Goal: Task Accomplishment & Management: Manage account settings

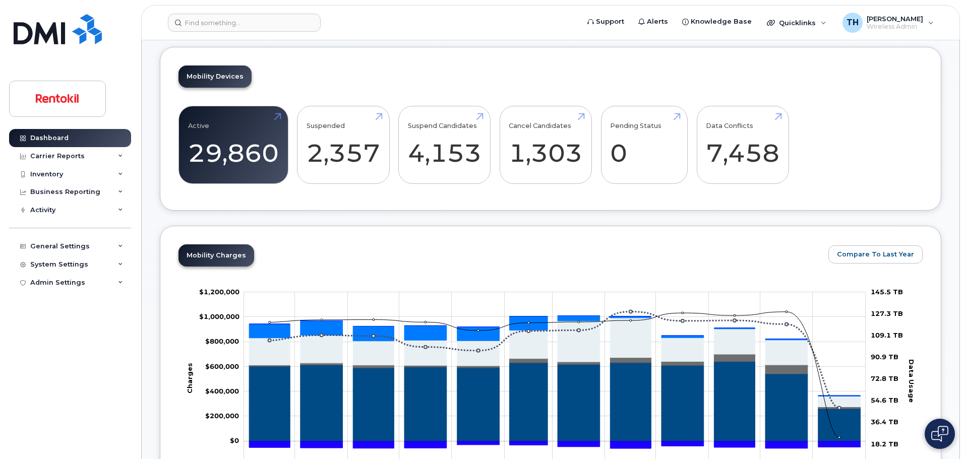
scroll to position [58, 0]
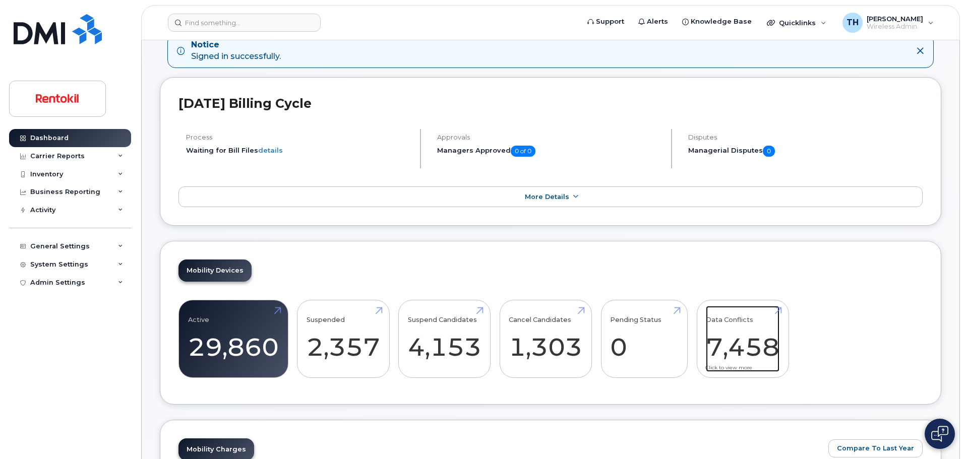
click at [749, 332] on link "Data Conflicts 7,458" at bounding box center [743, 339] width 74 height 67
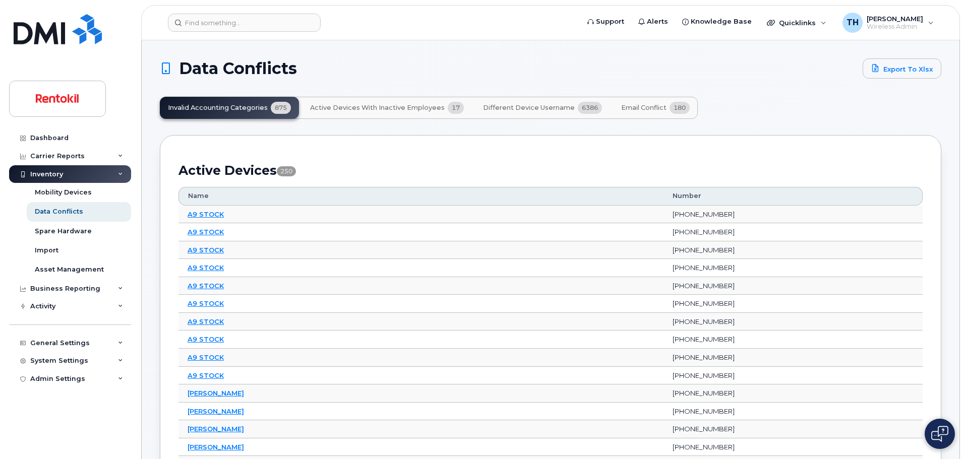
click at [671, 110] on span "180" at bounding box center [679, 108] width 20 height 12
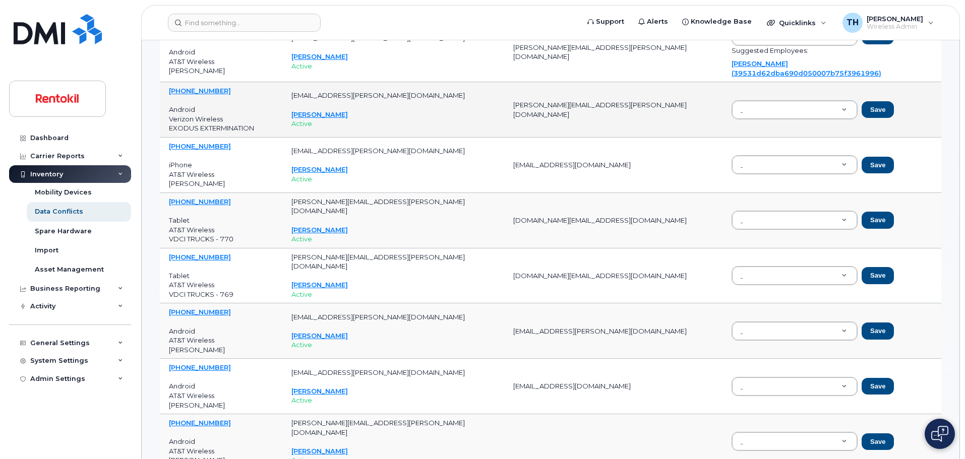
scroll to position [706, 0]
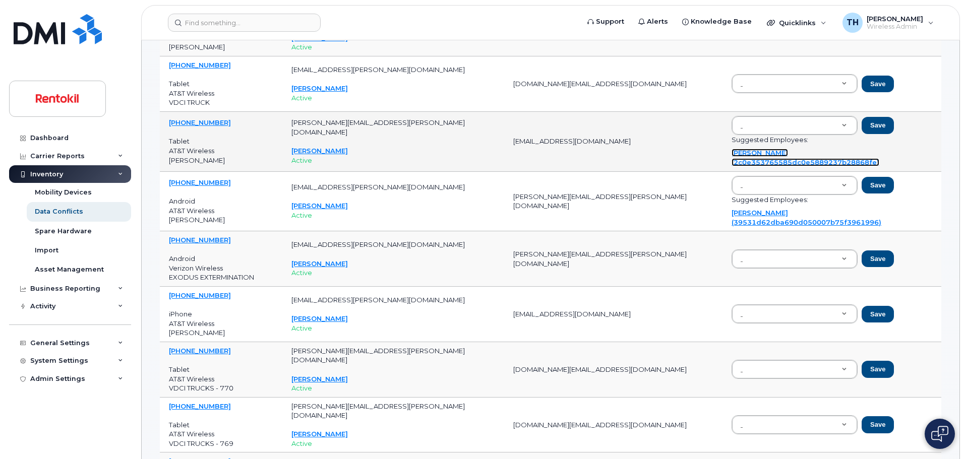
click at [731, 157] on link "Todd Mcmackin (2c0e353765585dc0e5889237b28868fe)" at bounding box center [805, 158] width 148 height 18
type input "2c0e353765585dc0e5889237b28868fe"
click at [861, 126] on button "Save" at bounding box center [877, 125] width 32 height 17
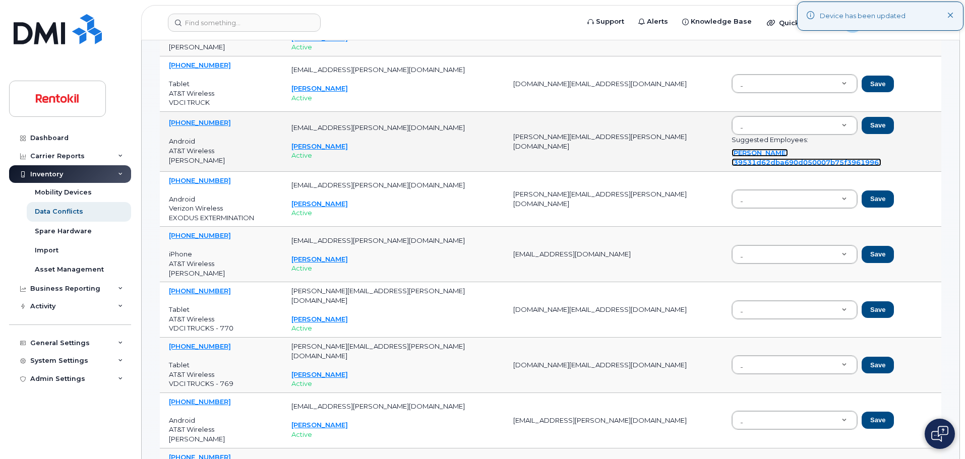
click at [767, 158] on link "Anderson Raymond (39531d62dba690d050007b75f3961996)" at bounding box center [806, 158] width 150 height 18
type input "39531d62dba690d050007b75f3961996"
click at [861, 130] on button "Save" at bounding box center [877, 125] width 32 height 17
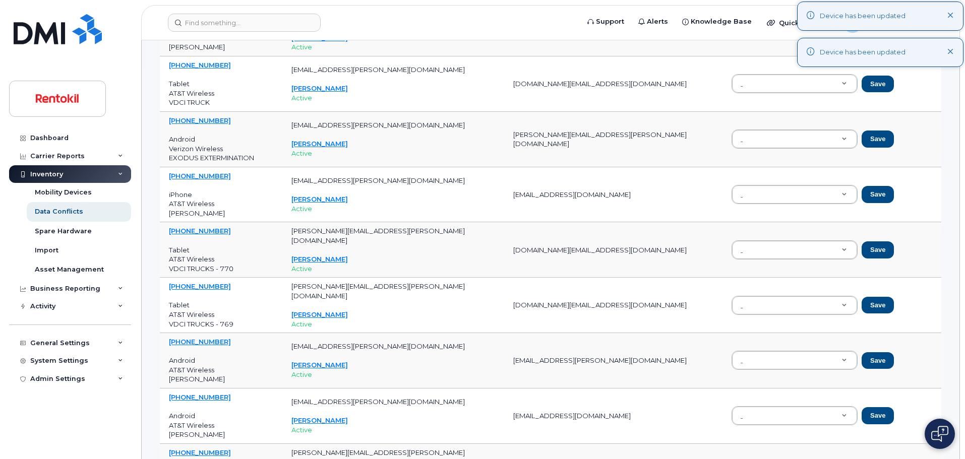
click at [947, 18] on icon at bounding box center [950, 16] width 7 height 7
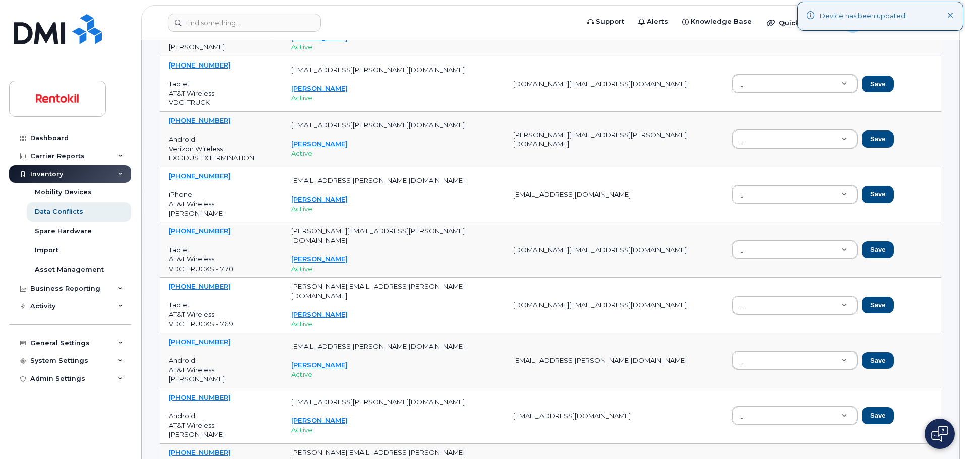
click at [948, 17] on icon at bounding box center [950, 16] width 7 height 7
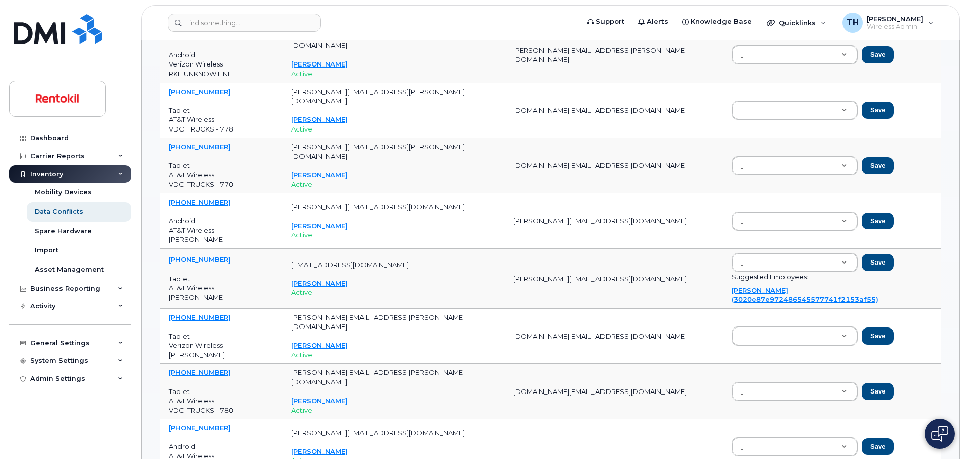
scroll to position [2117, 0]
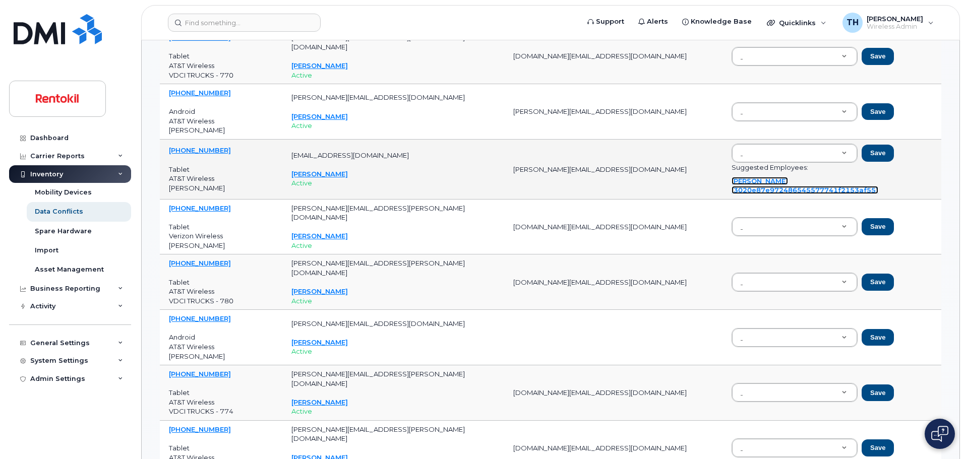
click at [741, 184] on link "David Thompson (3020e87e972486545577741f2153af55)" at bounding box center [804, 186] width 147 height 18
type input "3020e87e972486545577741f2153af55"
click at [861, 156] on button "Save" at bounding box center [877, 153] width 32 height 17
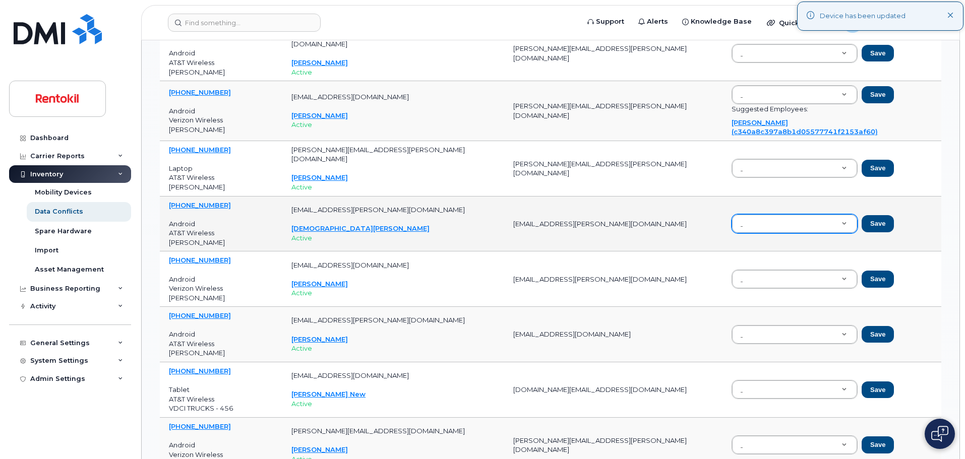
scroll to position [3629, 0]
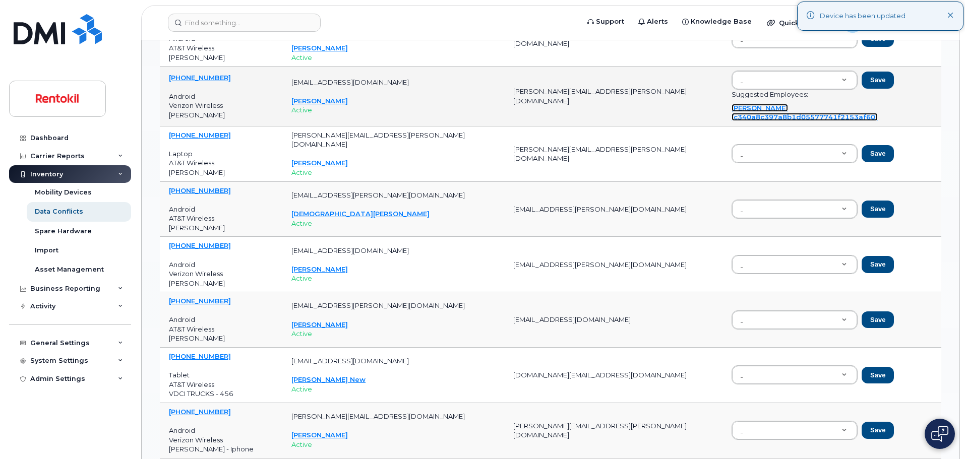
click at [738, 109] on link "Jerry Thomas (c340a8c397a8b1d05577741f2153af60)" at bounding box center [804, 113] width 146 height 18
type input "c340a8c397a8b1d05577741f2153af60"
click at [861, 85] on button "Save" at bounding box center [877, 80] width 32 height 17
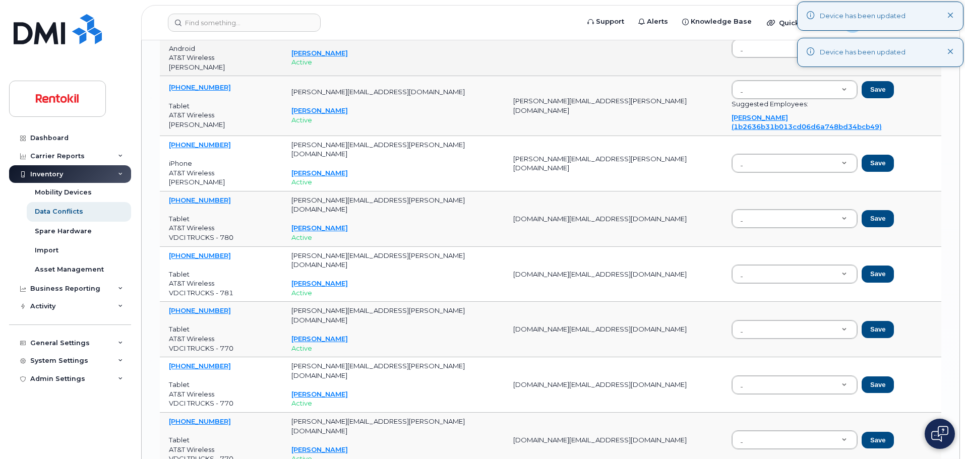
scroll to position [5796, 0]
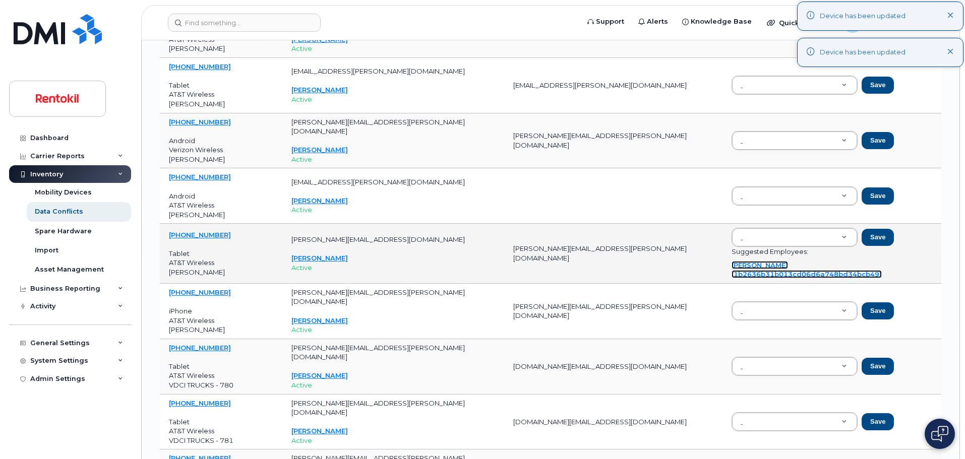
click at [753, 269] on link "Dylan Dombrowski (1b2636b31b013cd06d6a748bd34bcb49)" at bounding box center [806, 270] width 150 height 18
type input "1b2636b31b013cd06d6a748bd34bcb49"
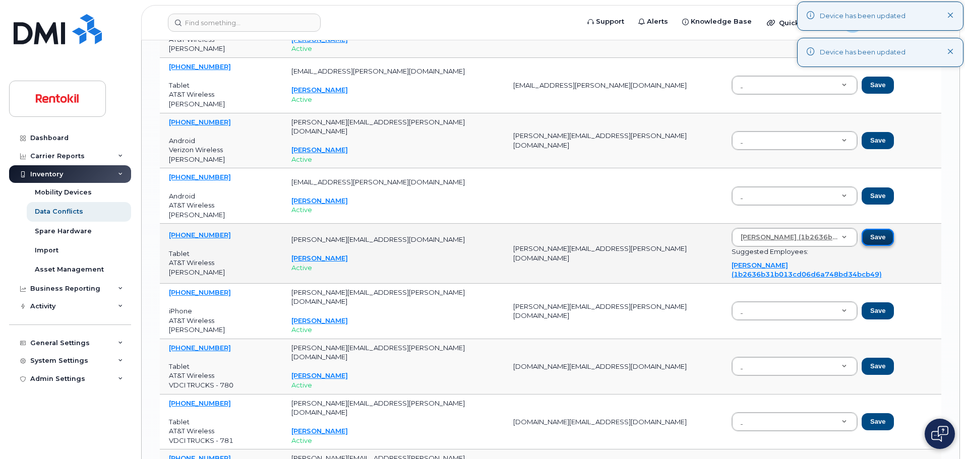
click at [861, 243] on button "Save" at bounding box center [877, 237] width 32 height 17
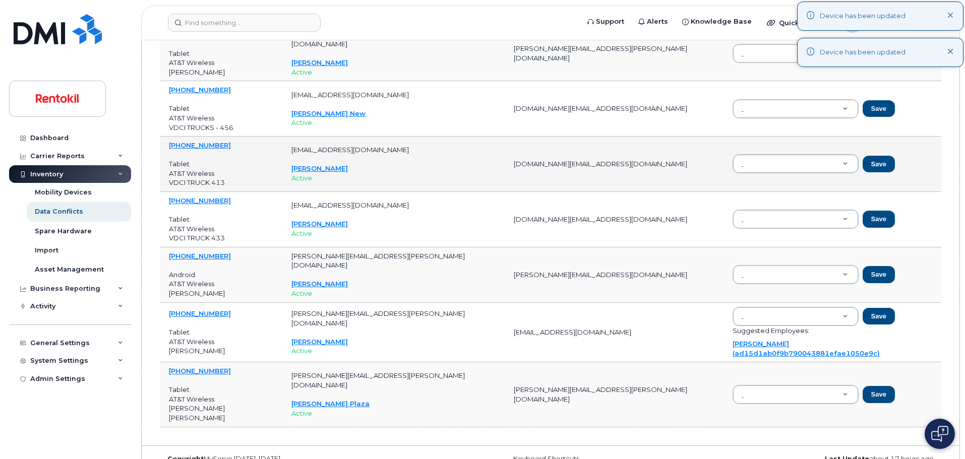
scroll to position [9127, 0]
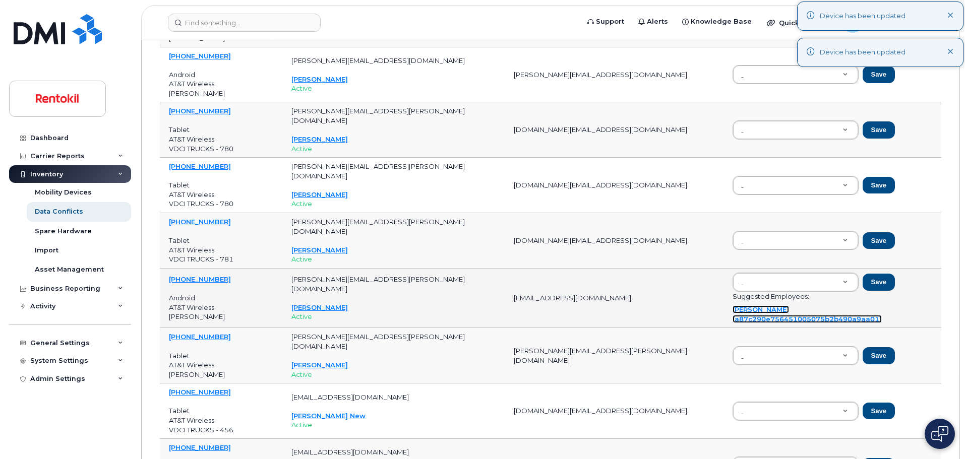
click at [777, 312] on link "Ricardo Delgado (a87c290e756451005075b2b490a9aa01)" at bounding box center [806, 314] width 149 height 18
type input "a87c290e756451005075b2b490a9aa01"
click at [862, 289] on button "Save" at bounding box center [878, 282] width 32 height 17
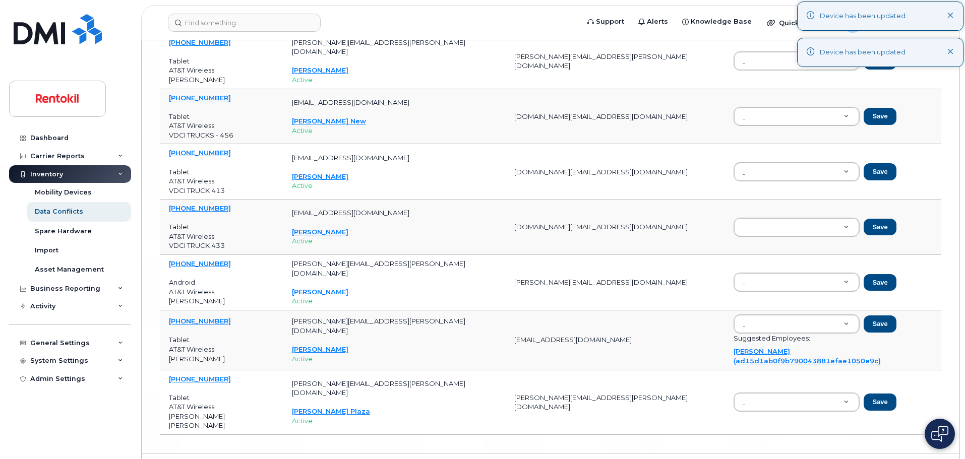
scroll to position [9374, 0]
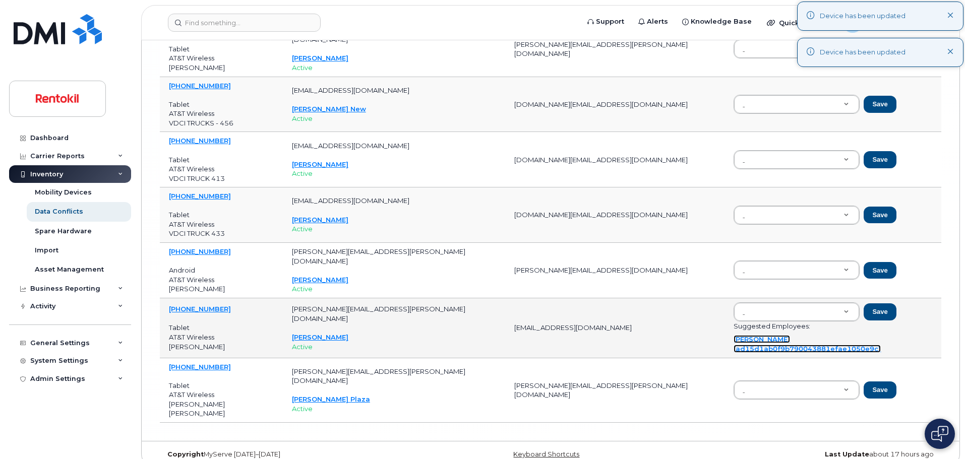
drag, startPoint x: 829, startPoint y: 342, endPoint x: 833, endPoint y: 336, distance: 7.7
click at [829, 342] on link "Justin Roach (ad15d1ab0f9b790043881efae1050e9c)" at bounding box center [806, 344] width 147 height 18
type input "ad15d1ab0f9b790043881efae1050e9c"
click at [863, 313] on button "Save" at bounding box center [879, 311] width 32 height 17
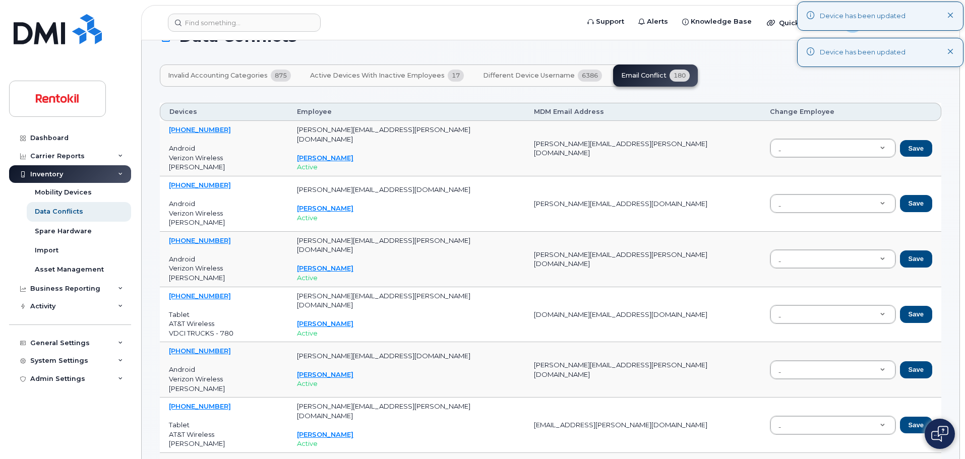
scroll to position [0, 0]
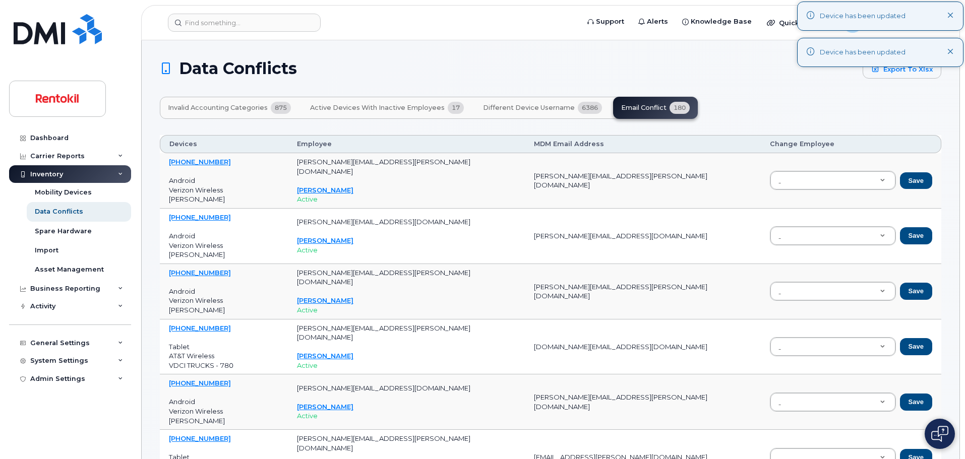
click at [534, 111] on span "Different Device Username" at bounding box center [529, 108] width 92 height 8
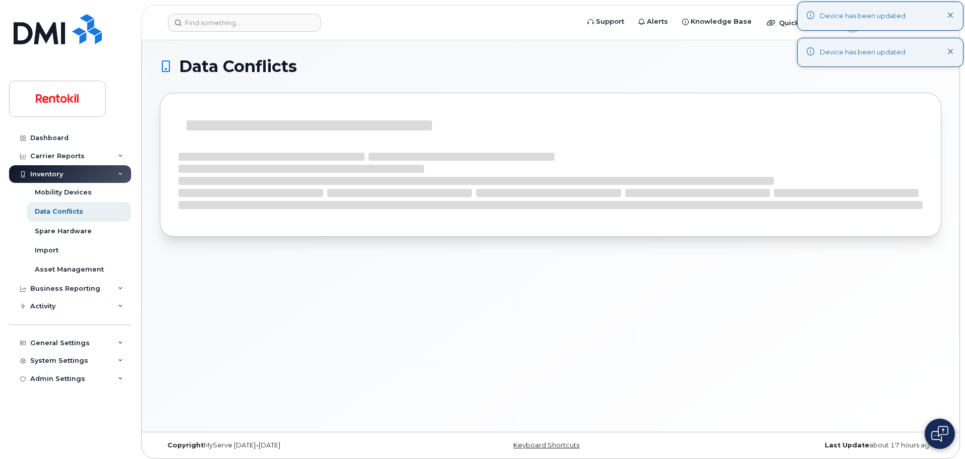
click at [949, 16] on icon at bounding box center [950, 16] width 7 height 7
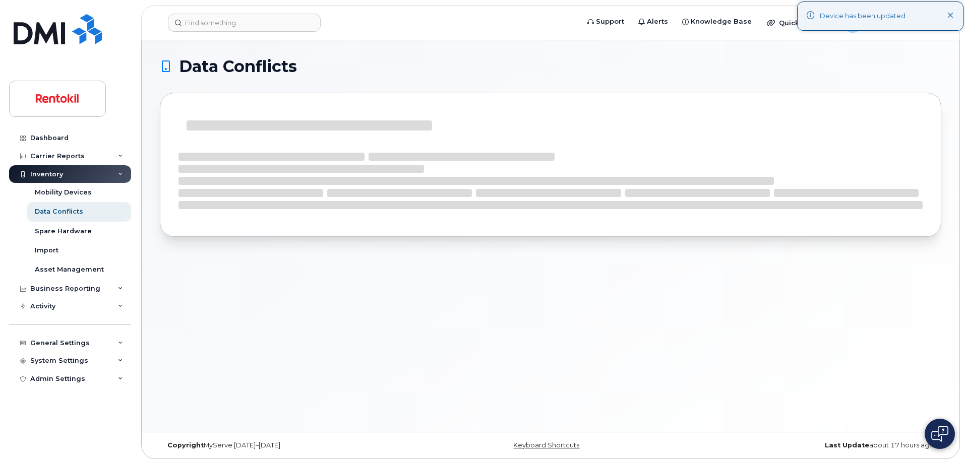
click at [954, 17] on div "Device has been updated" at bounding box center [880, 16] width 166 height 29
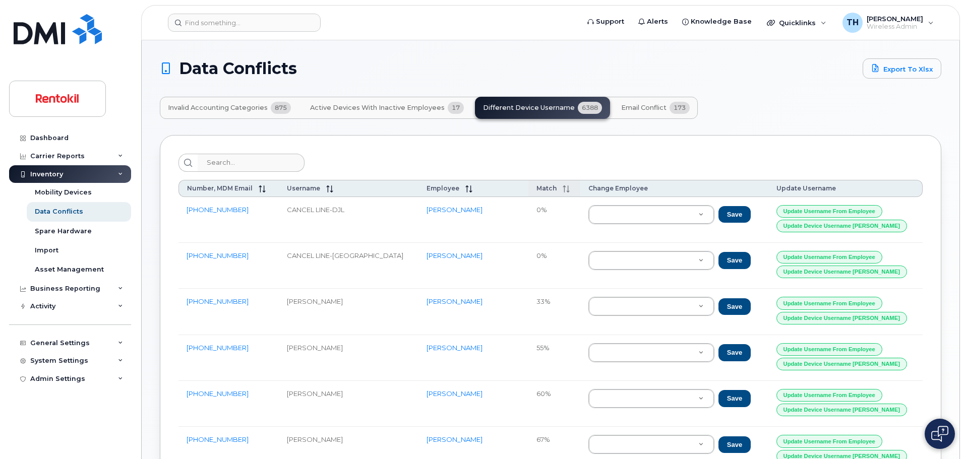
click at [534, 194] on th "Match" at bounding box center [554, 188] width 52 height 17
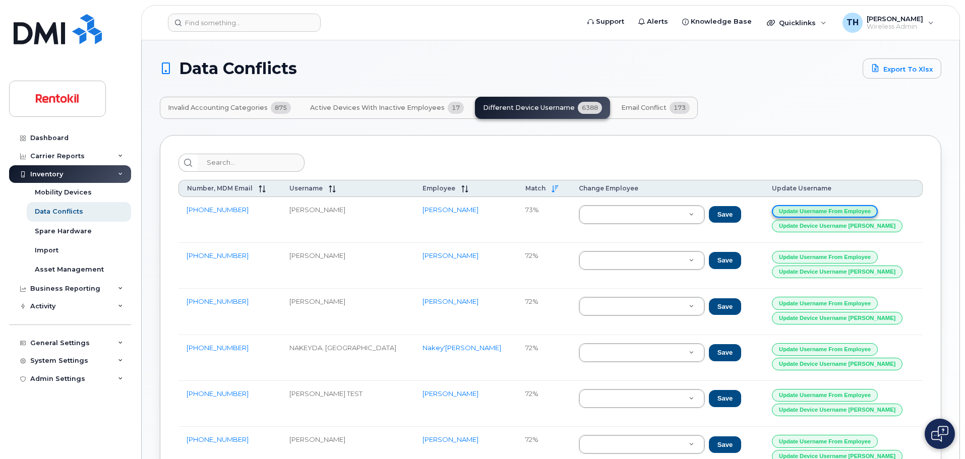
click at [875, 213] on button "Update Username from Employee" at bounding box center [825, 211] width 106 height 13
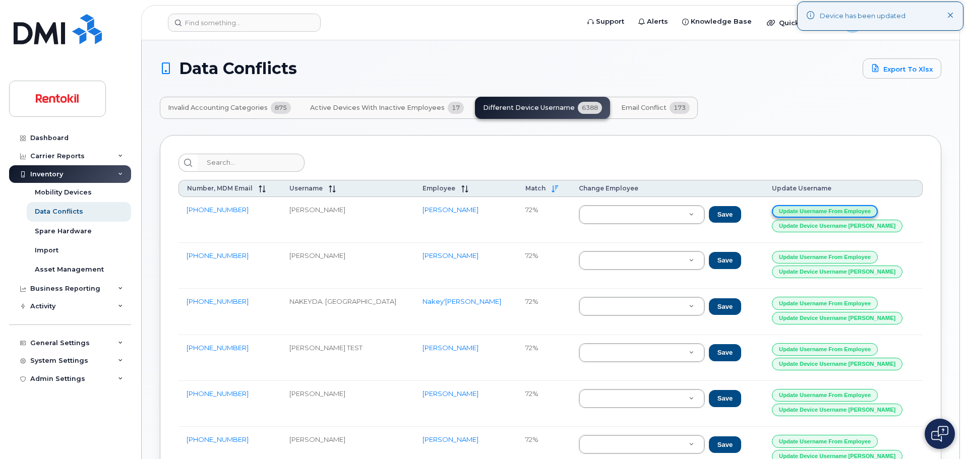
click at [875, 211] on button "Update Username from Employee" at bounding box center [825, 211] width 106 height 13
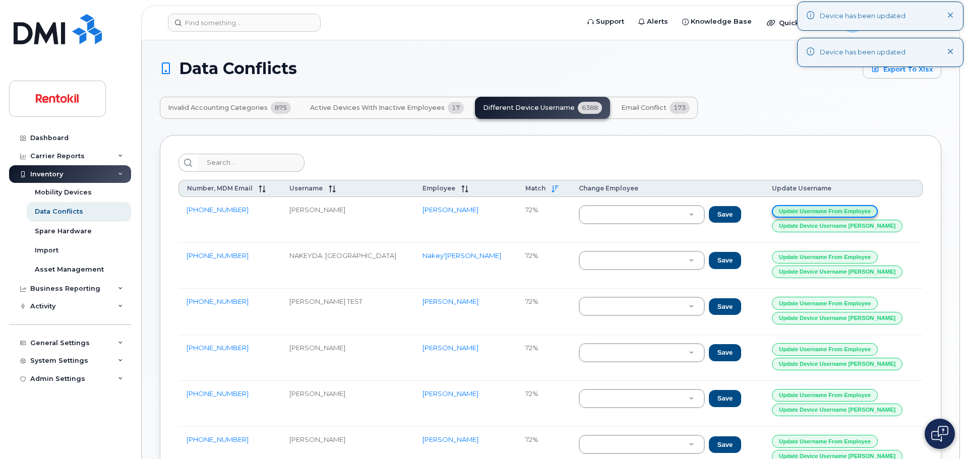
click at [875, 211] on button "Update Username from Employee" at bounding box center [825, 211] width 106 height 13
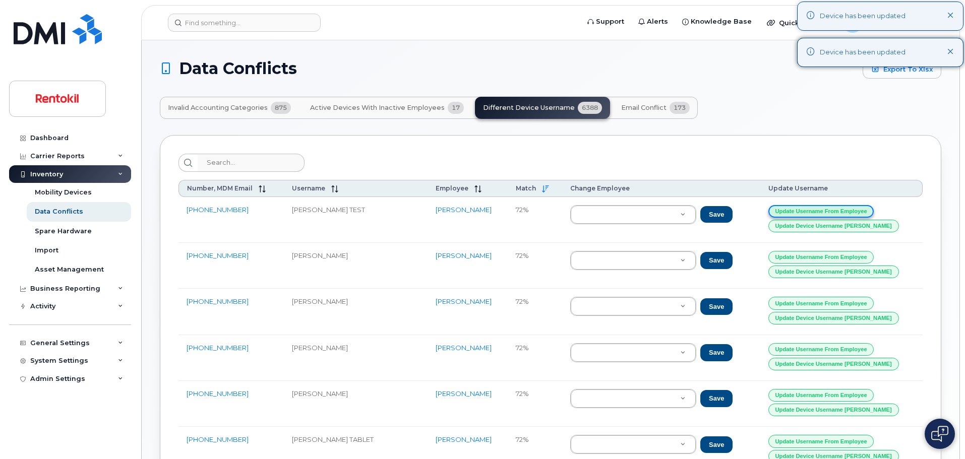
click at [874, 211] on button "Update Username from Employee" at bounding box center [821, 211] width 106 height 13
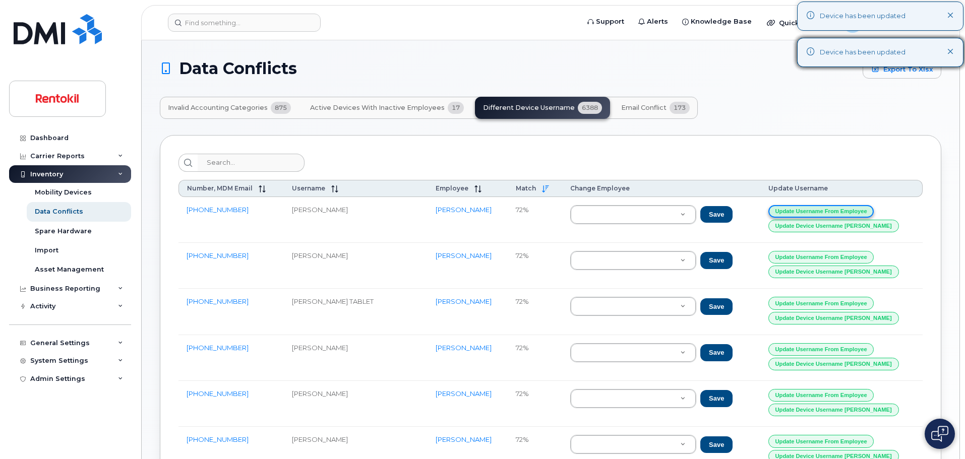
click at [874, 211] on button "Update Username from Employee" at bounding box center [821, 211] width 106 height 13
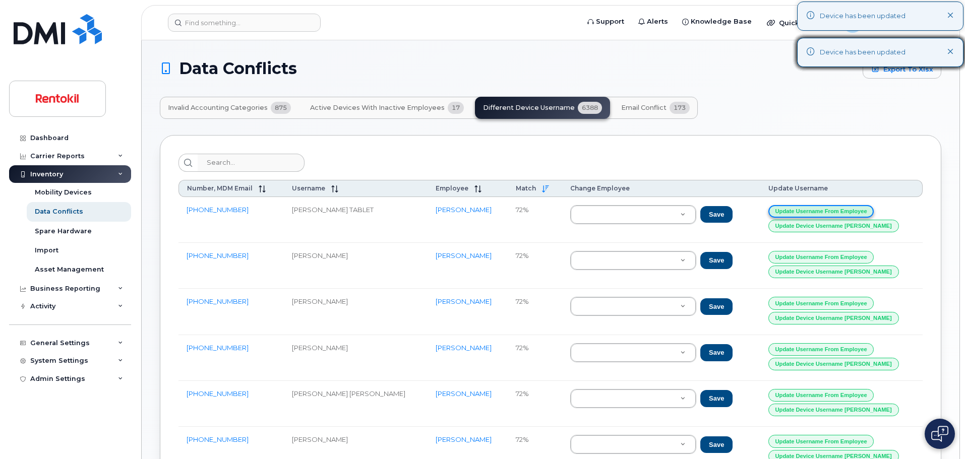
click at [874, 211] on button "Update Username from Employee" at bounding box center [821, 211] width 106 height 13
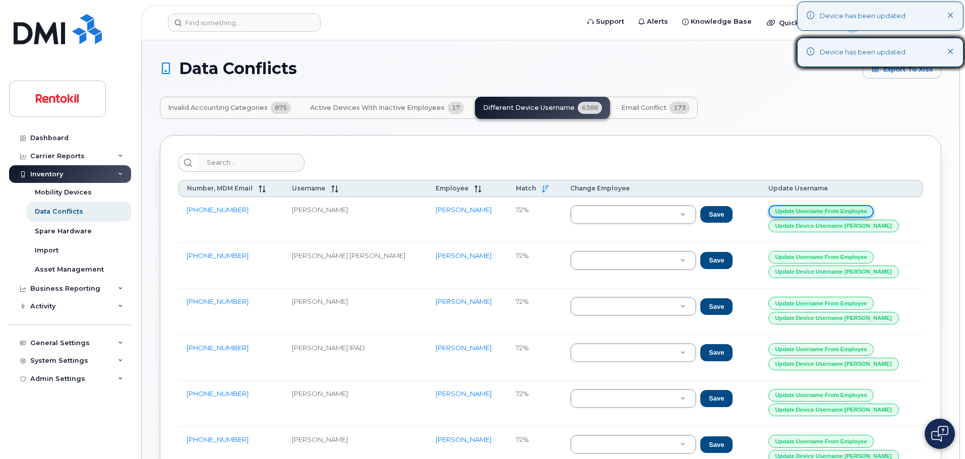
click at [874, 211] on button "Update Username from Employee" at bounding box center [821, 211] width 106 height 13
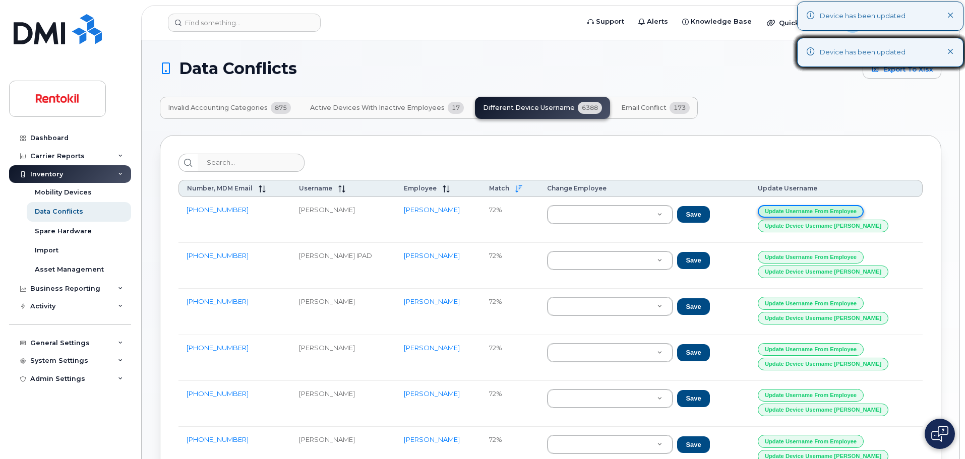
click at [863, 211] on button "Update Username from Employee" at bounding box center [810, 211] width 106 height 13
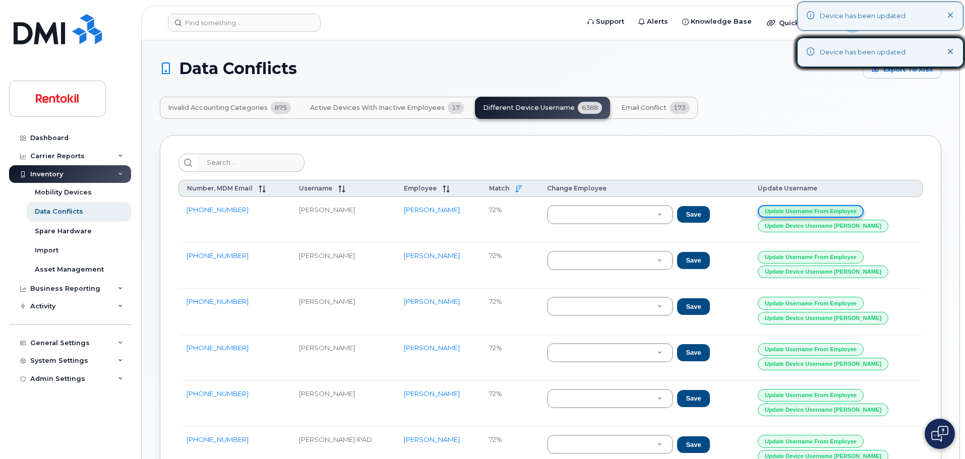
click at [863, 211] on button "Update Username from Employee" at bounding box center [810, 211] width 106 height 13
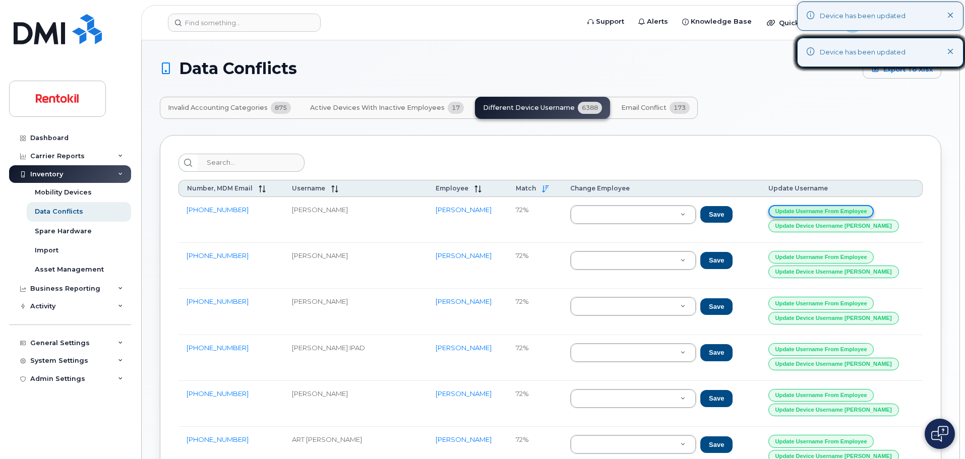
click at [874, 211] on button "Update Username from Employee" at bounding box center [821, 211] width 106 height 13
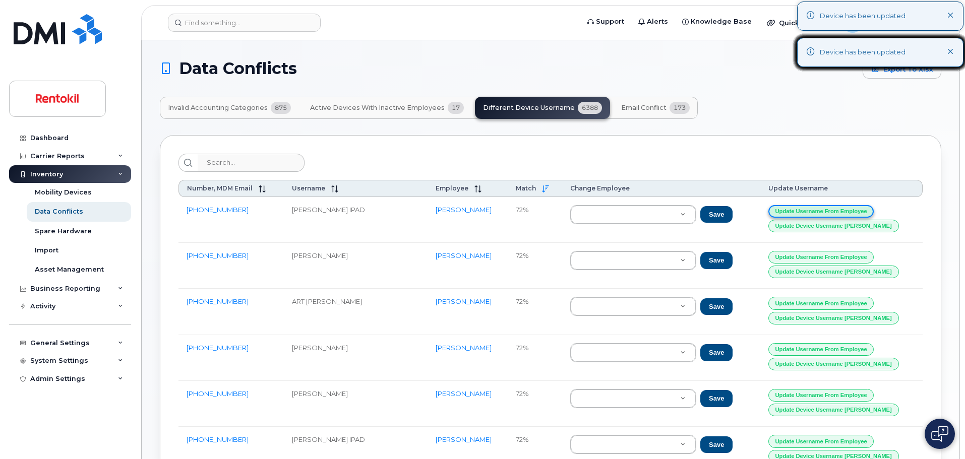
click at [874, 211] on button "Update Username from Employee" at bounding box center [821, 211] width 106 height 13
drag, startPoint x: 250, startPoint y: 214, endPoint x: 185, endPoint y: 209, distance: 65.2
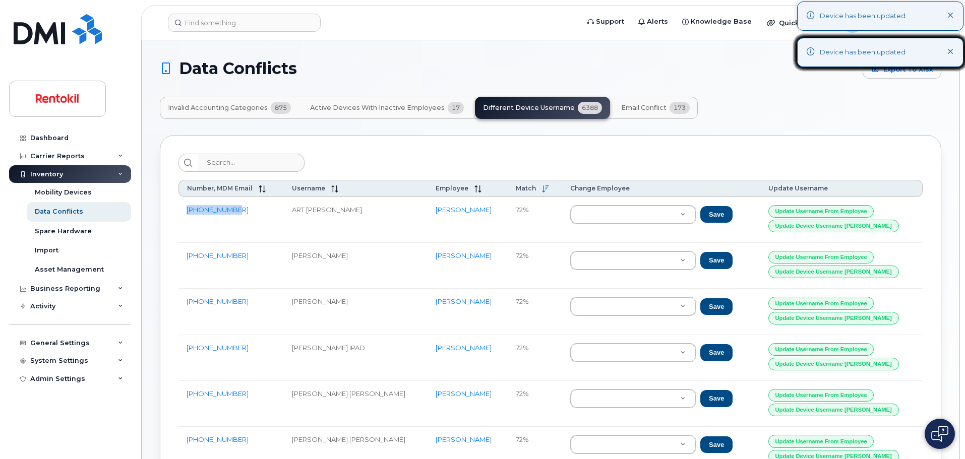
click at [185, 209] on td "904-253-4849" at bounding box center [230, 220] width 105 height 46
copy link "904-253-4849"
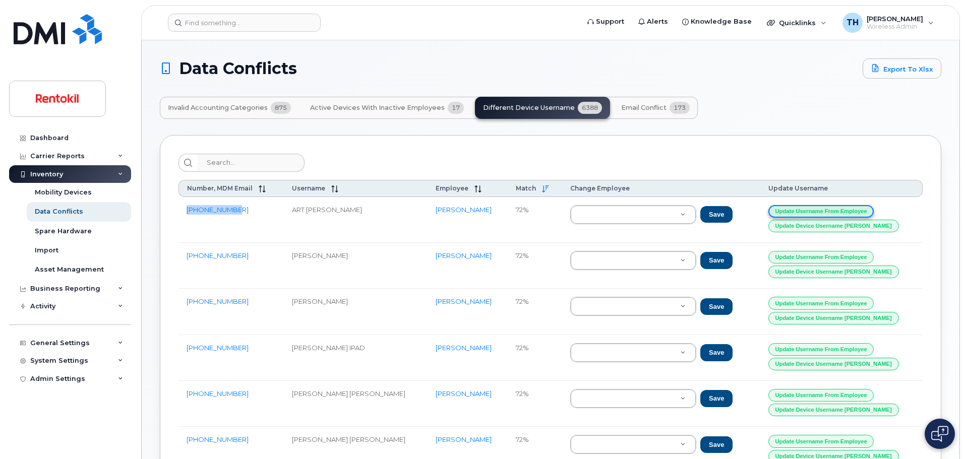
click at [837, 211] on button "Update Username from Employee" at bounding box center [821, 211] width 106 height 13
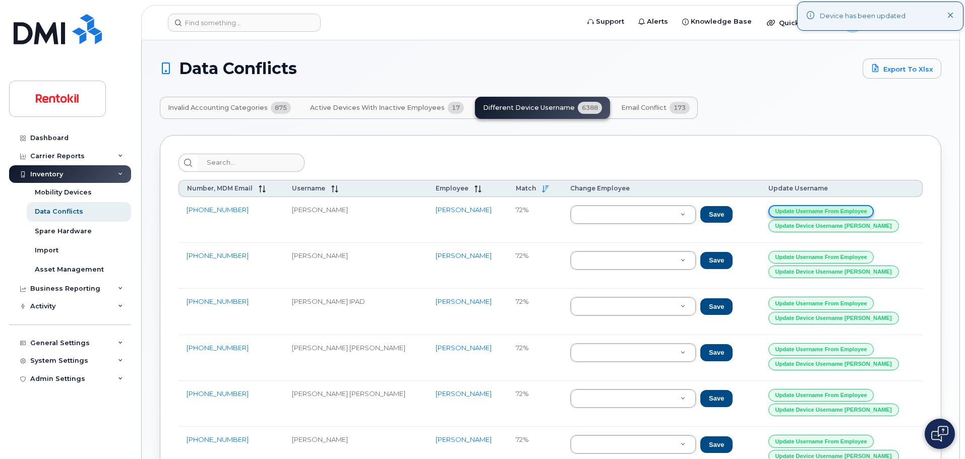
click at [837, 211] on button "Update Username from Employee" at bounding box center [821, 211] width 106 height 13
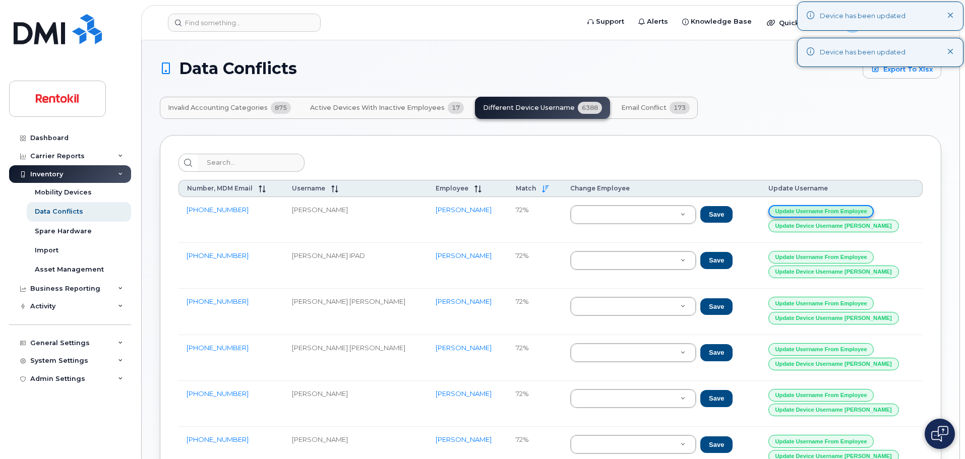
click at [837, 211] on button "Update Username from Employee" at bounding box center [821, 211] width 106 height 13
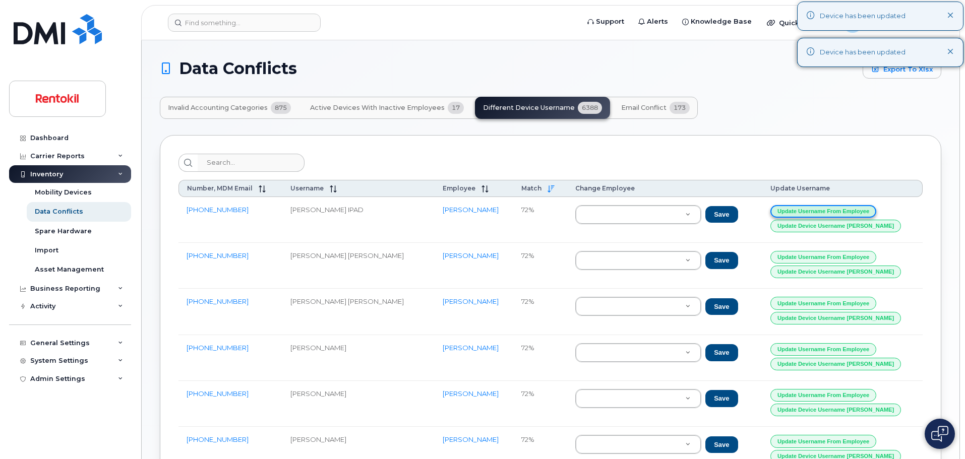
click at [837, 211] on button "Update Username from Employee" at bounding box center [823, 211] width 106 height 13
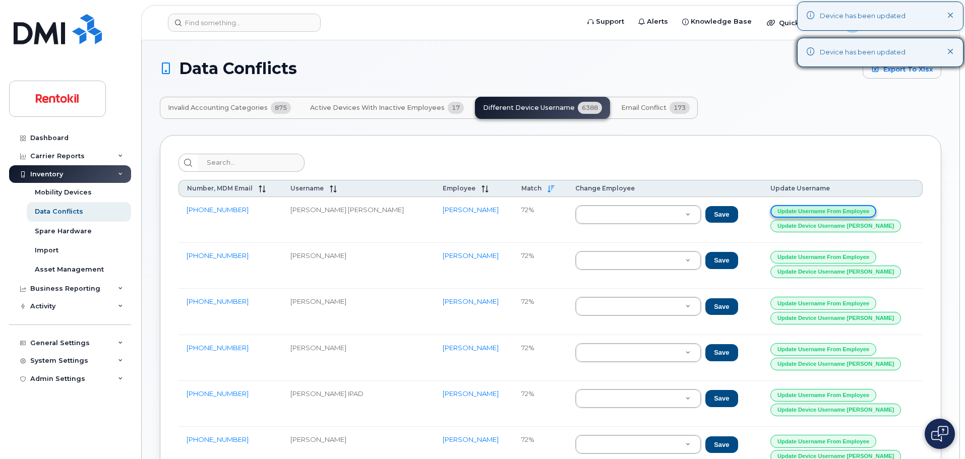
click at [837, 211] on button "Update Username from Employee" at bounding box center [823, 211] width 106 height 13
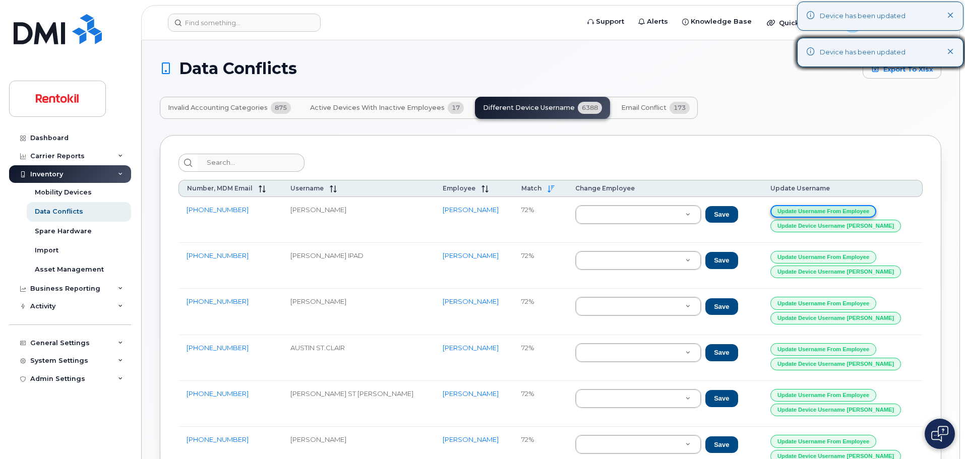
click at [837, 211] on button "Update Username from Employee" at bounding box center [823, 211] width 106 height 13
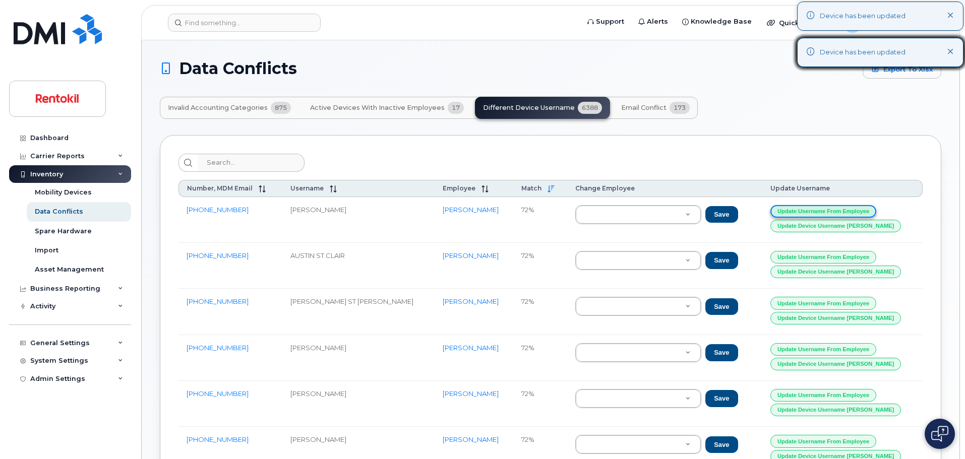
click at [837, 211] on button "Update Username from Employee" at bounding box center [823, 211] width 106 height 13
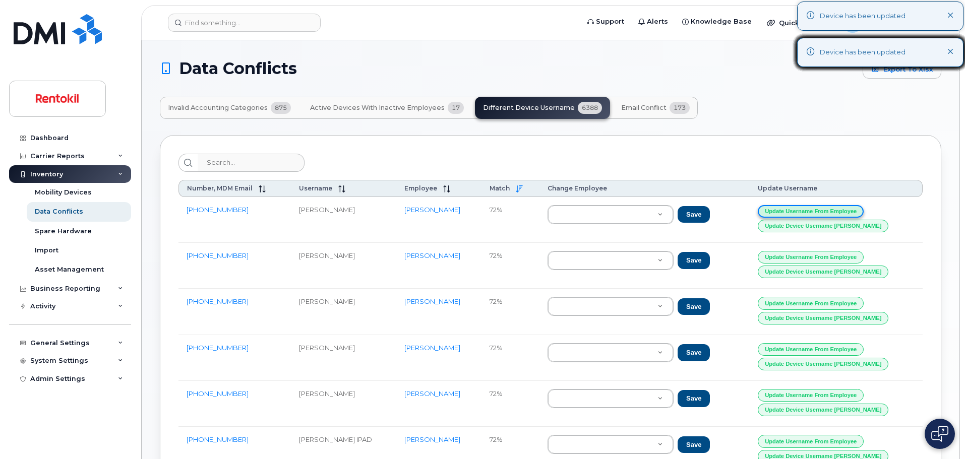
click at [837, 211] on button "Update Username from Employee" at bounding box center [810, 211] width 106 height 13
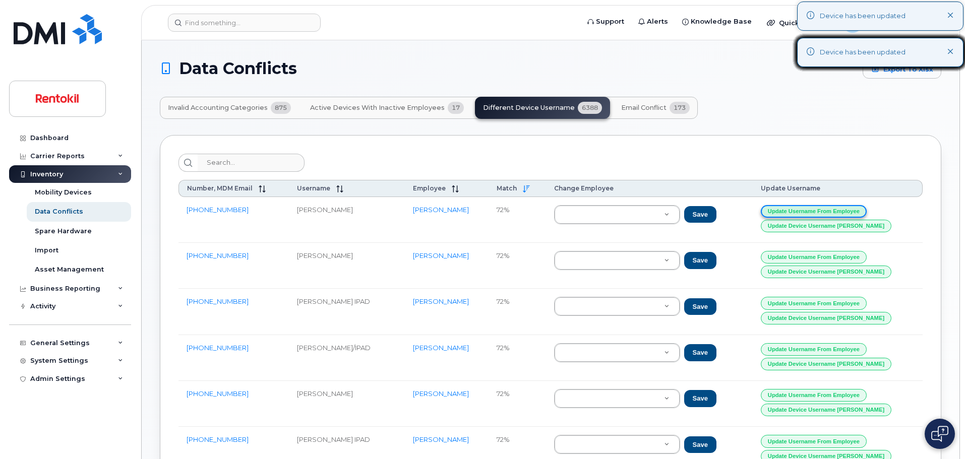
click at [837, 211] on button "Update Username from Employee" at bounding box center [813, 211] width 106 height 13
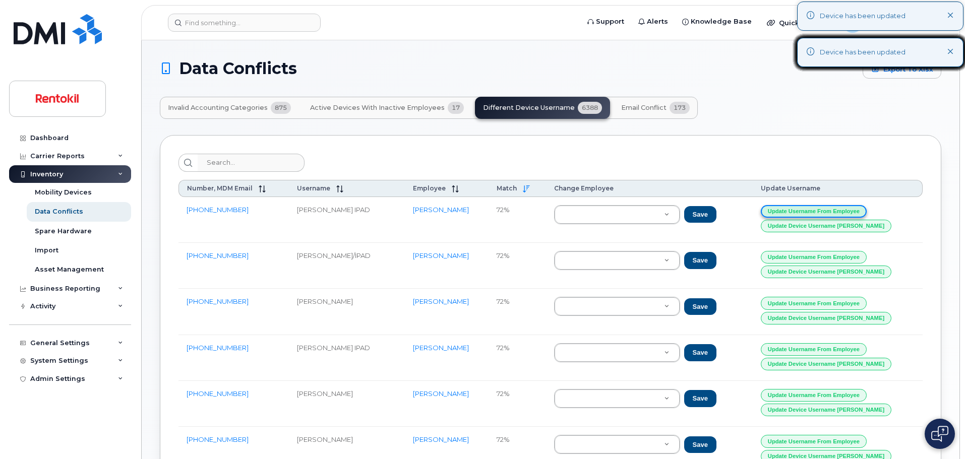
click at [837, 211] on button "Update Username from Employee" at bounding box center [813, 211] width 106 height 13
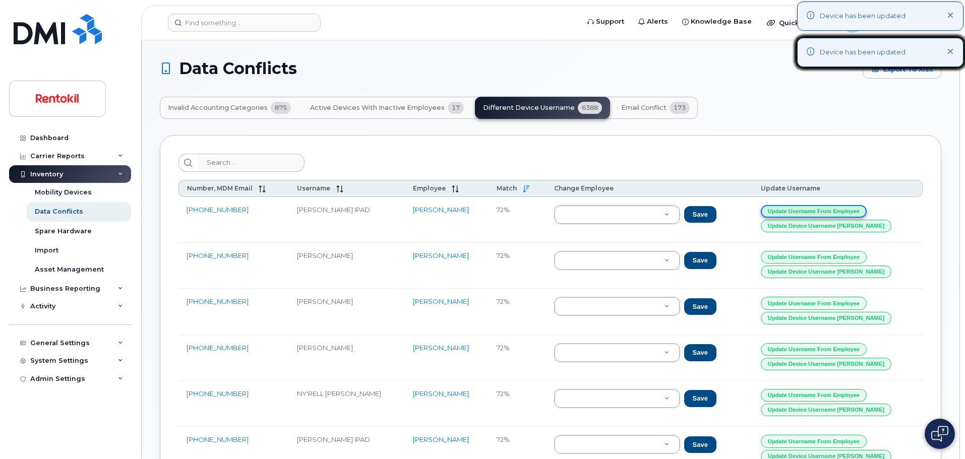
click at [837, 211] on button "Update Username from Employee" at bounding box center [813, 211] width 106 height 13
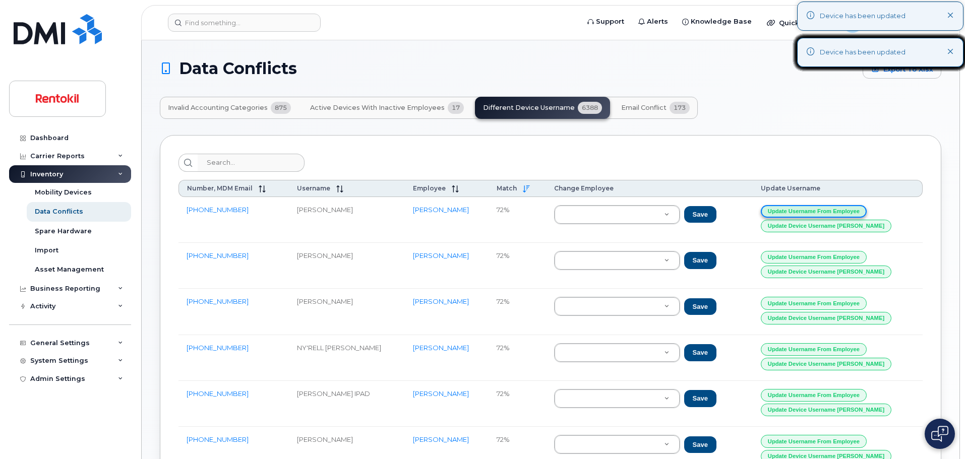
click at [837, 211] on button "Update Username from Employee" at bounding box center [813, 211] width 106 height 13
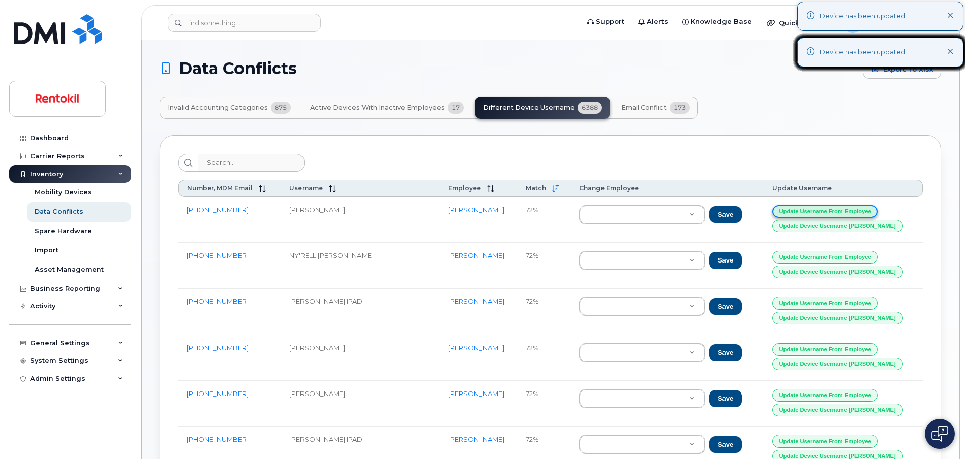
click at [837, 211] on button "Update Username from Employee" at bounding box center [825, 211] width 106 height 13
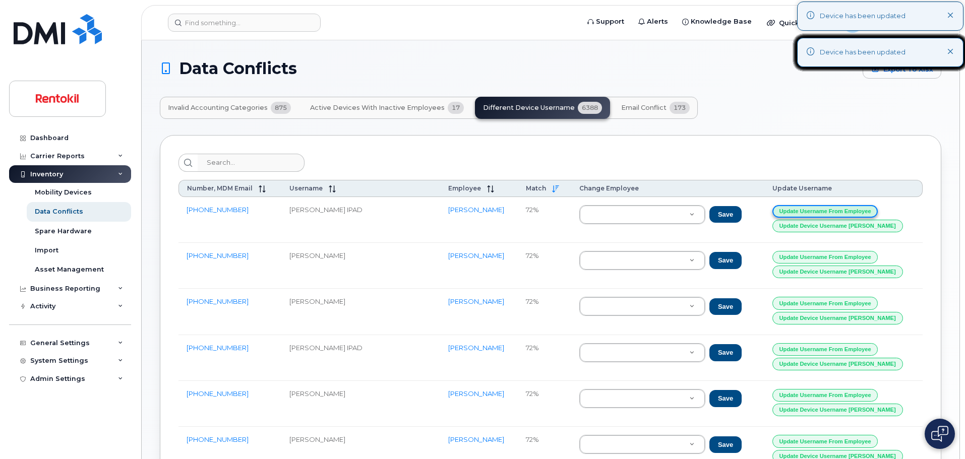
click at [837, 211] on button "Update Username from Employee" at bounding box center [825, 211] width 106 height 13
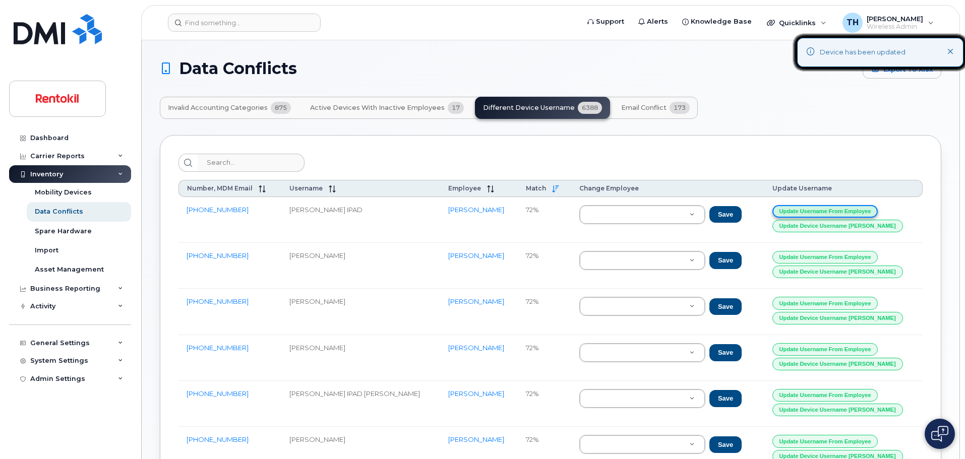
click at [837, 211] on button "Update Username from Employee" at bounding box center [825, 211] width 106 height 13
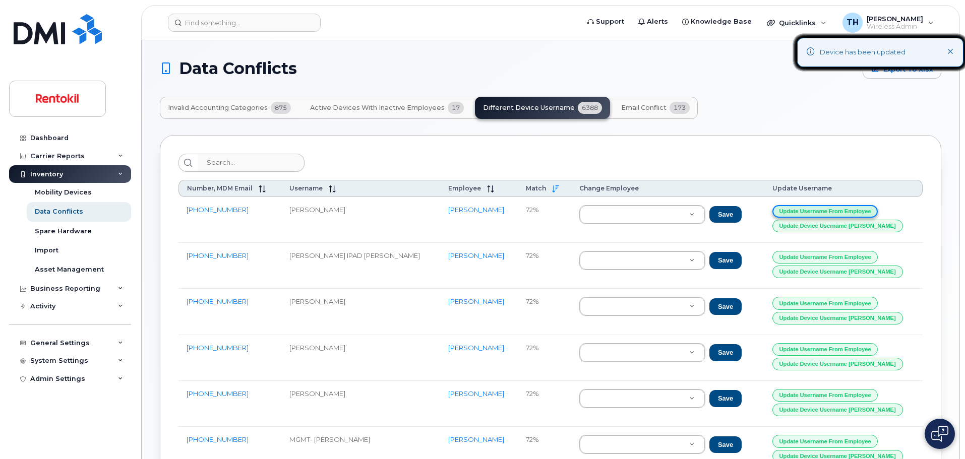
click at [837, 211] on button "Update Username from Employee" at bounding box center [825, 211] width 106 height 13
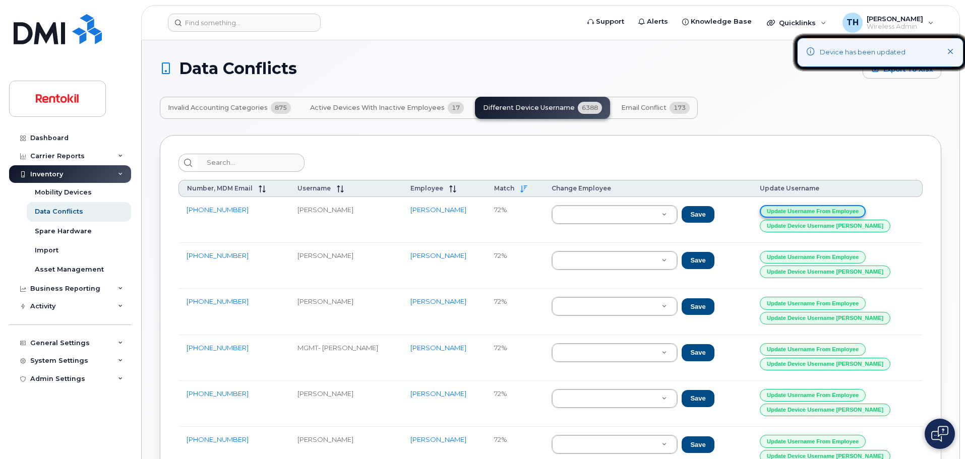
click at [837, 211] on button "Update Username from Employee" at bounding box center [812, 211] width 106 height 13
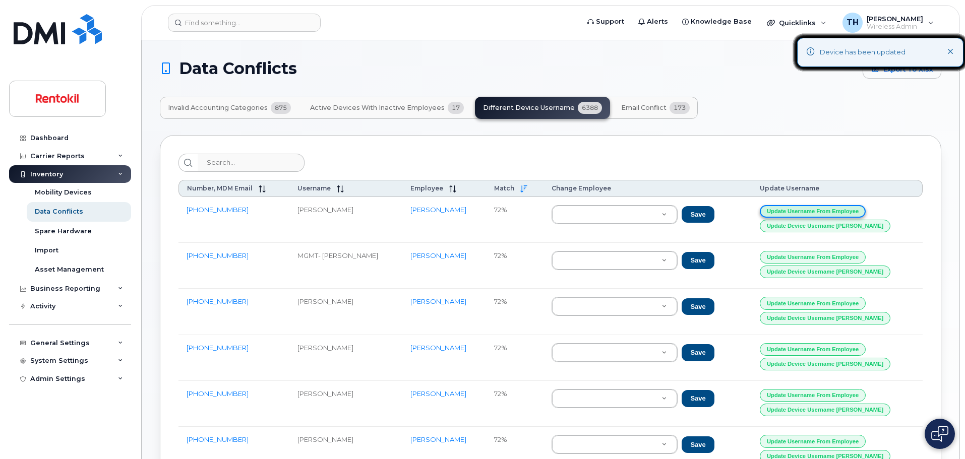
click at [837, 211] on button "Update Username from Employee" at bounding box center [812, 211] width 106 height 13
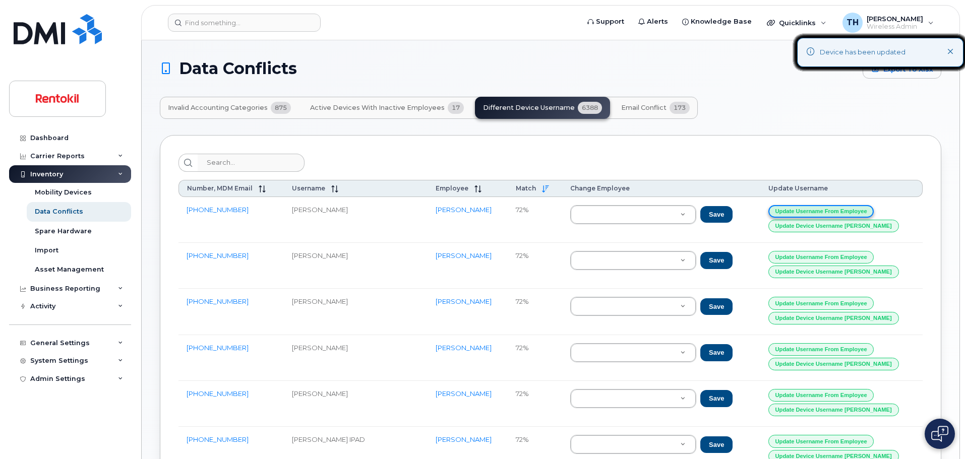
click at [837, 211] on button "Update Username from Employee" at bounding box center [821, 211] width 106 height 13
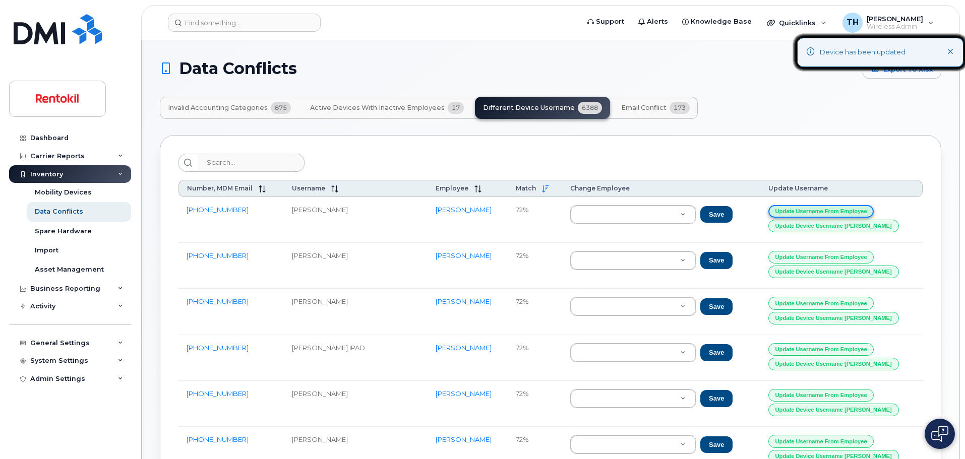
click at [837, 211] on button "Update Username from Employee" at bounding box center [821, 211] width 106 height 13
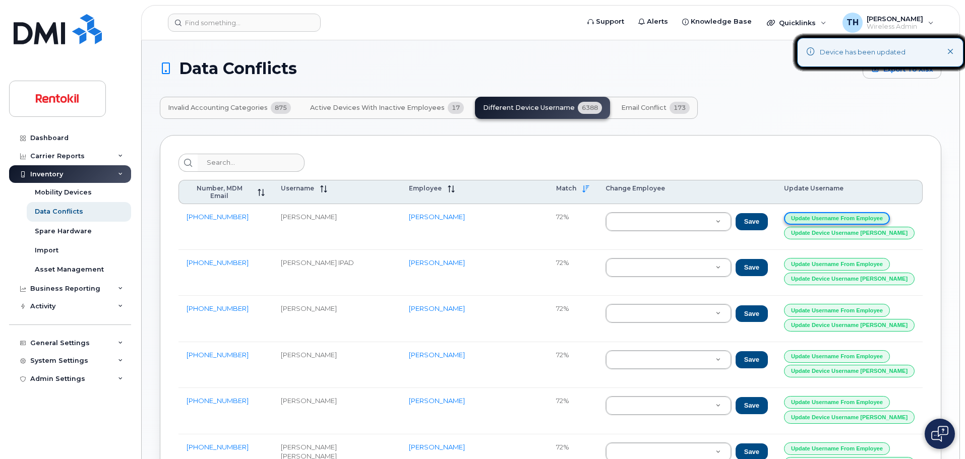
click at [837, 212] on button "Update Username from Employee" at bounding box center [837, 218] width 106 height 13
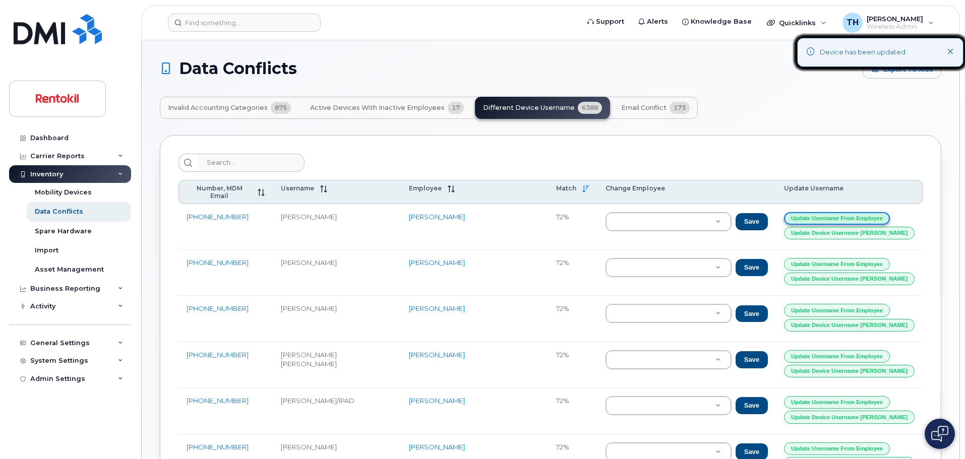
click at [837, 212] on button "Update Username from Employee" at bounding box center [837, 218] width 106 height 13
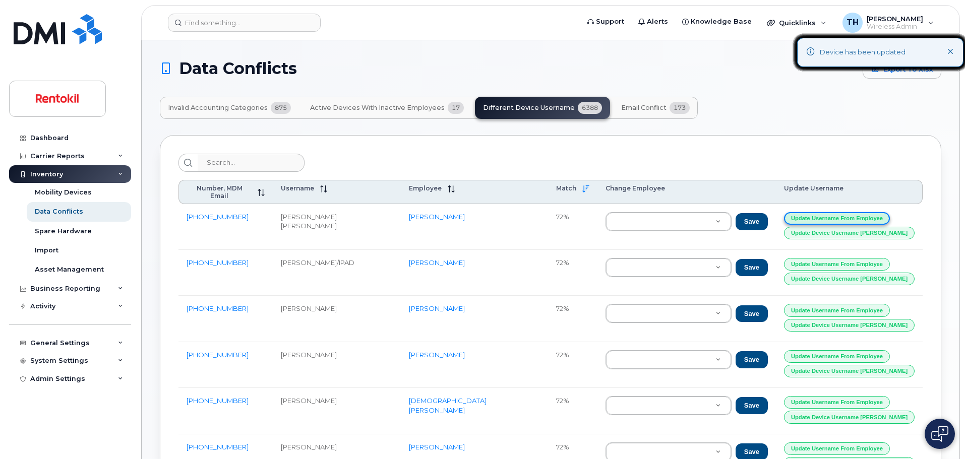
click at [837, 212] on button "Update Username from Employee" at bounding box center [837, 218] width 106 height 13
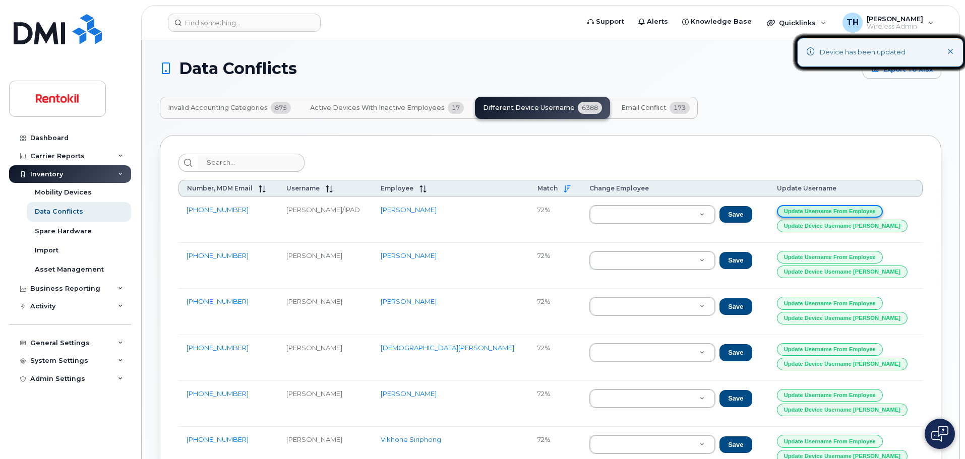
click at [837, 211] on button "Update Username from Employee" at bounding box center [830, 211] width 106 height 13
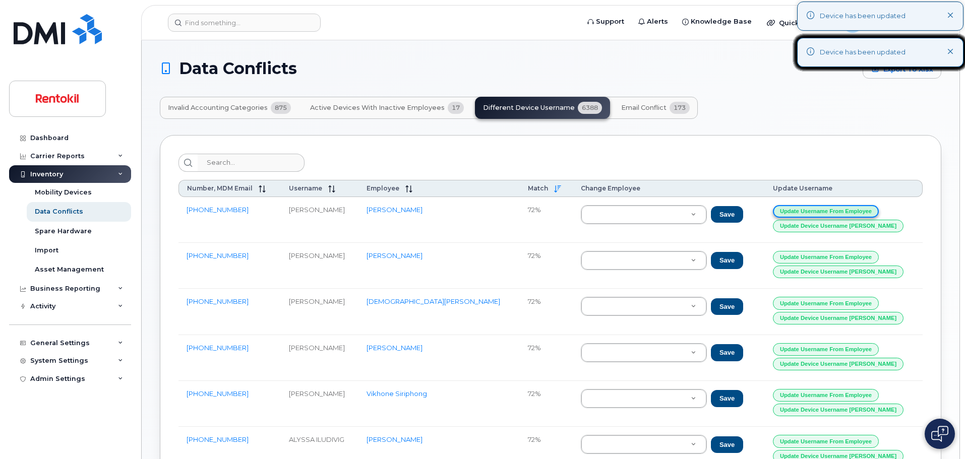
click at [837, 211] on button "Update Username from Employee" at bounding box center [826, 211] width 106 height 13
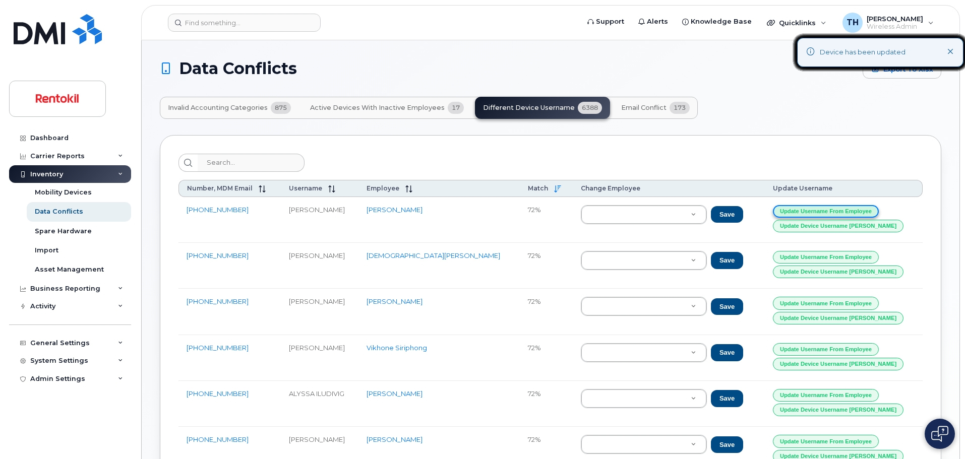
click at [837, 211] on button "Update Username from Employee" at bounding box center [826, 211] width 106 height 13
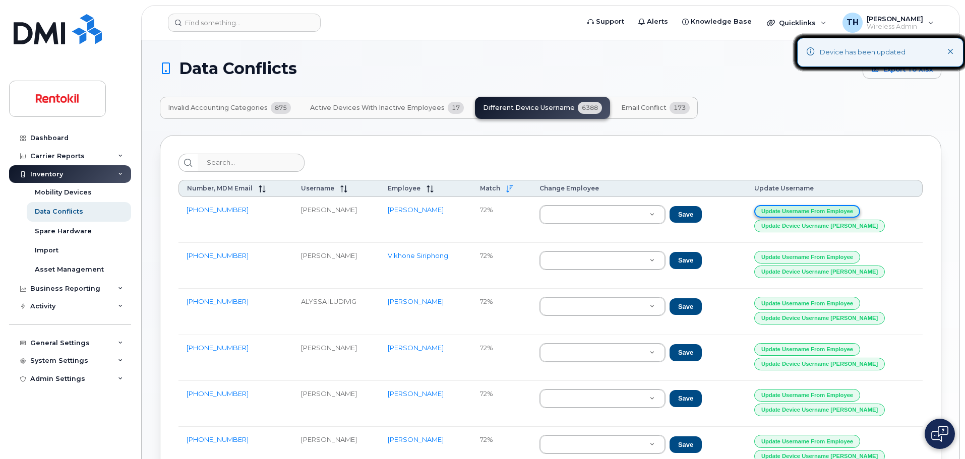
click at [837, 211] on button "Update Username from Employee" at bounding box center [807, 211] width 106 height 13
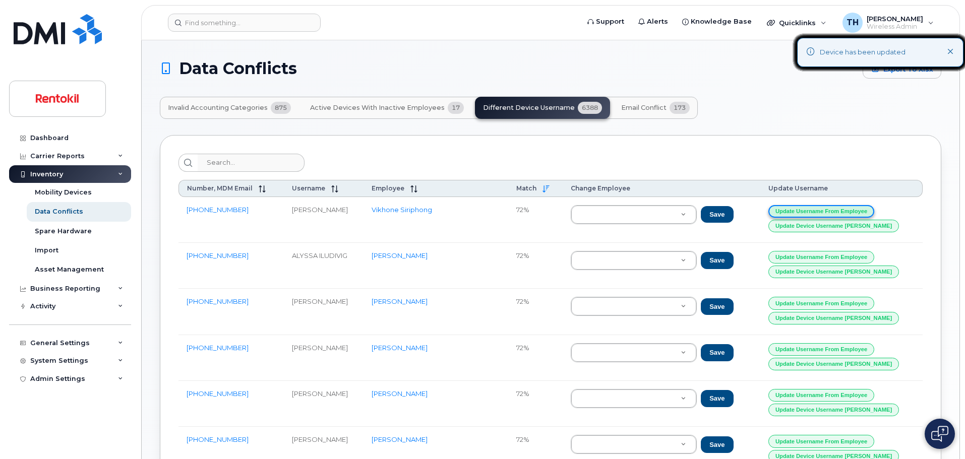
click at [837, 211] on button "Update Username from Employee" at bounding box center [821, 211] width 106 height 13
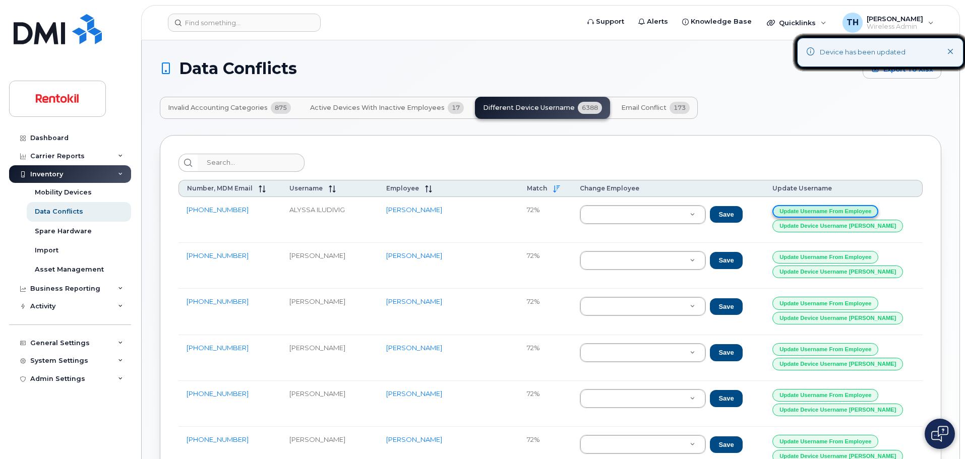
click at [837, 211] on button "Update Username from Employee" at bounding box center [825, 211] width 106 height 13
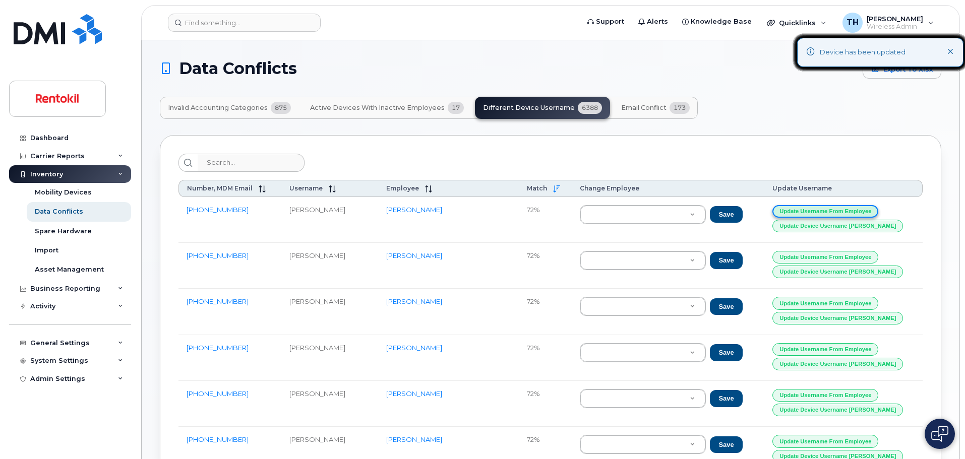
click at [837, 211] on button "Update Username from Employee" at bounding box center [825, 211] width 106 height 13
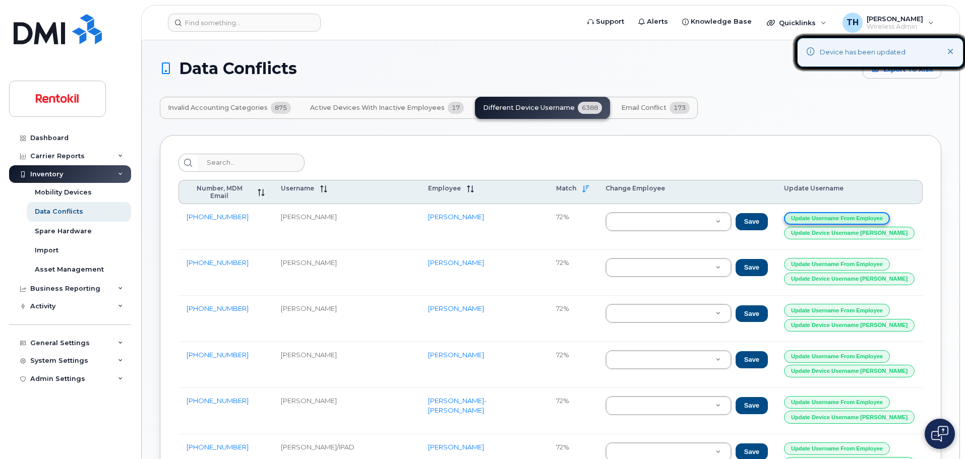
click at [837, 212] on button "Update Username from Employee" at bounding box center [837, 218] width 106 height 13
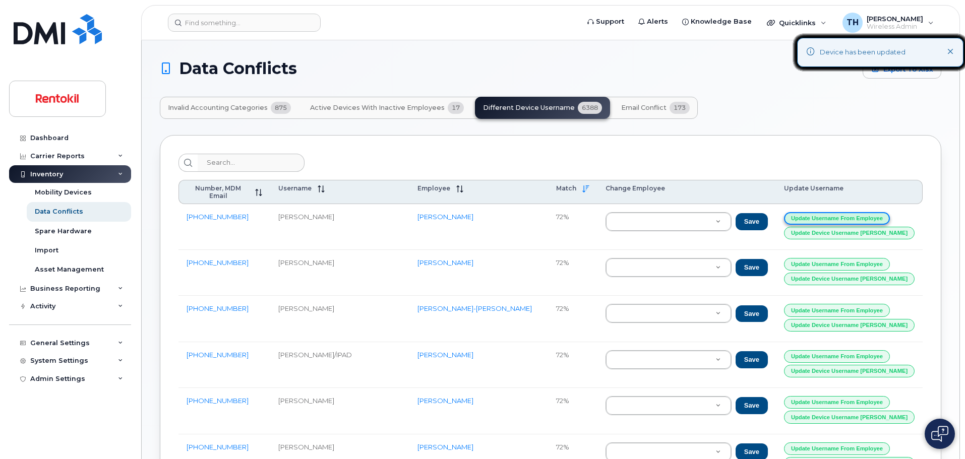
click at [837, 212] on button "Update Username from Employee" at bounding box center [837, 218] width 106 height 13
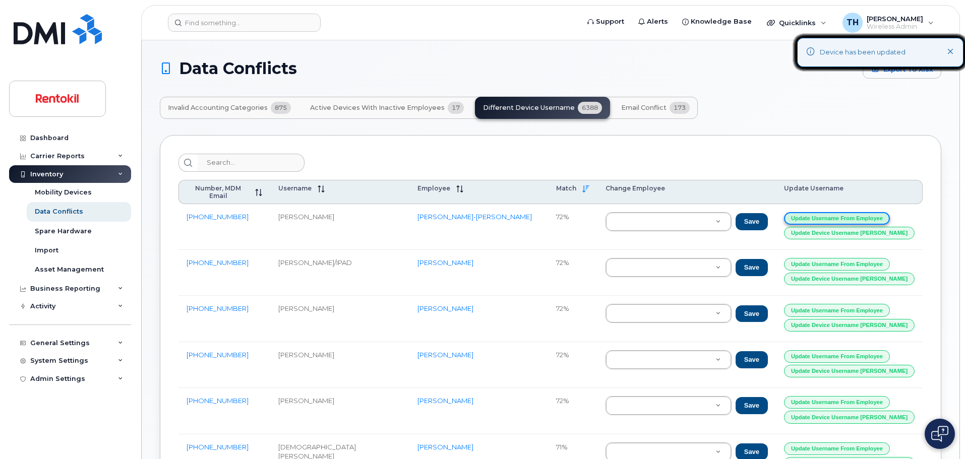
click at [837, 212] on button "Update Username from Employee" at bounding box center [837, 218] width 106 height 13
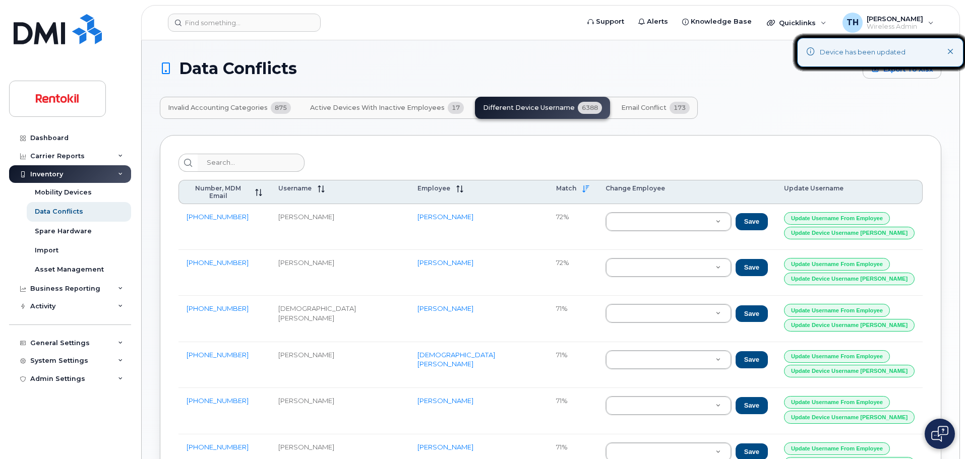
click at [267, 113] on button "Invalid Accounting Categories 875" at bounding box center [229, 108] width 139 height 22
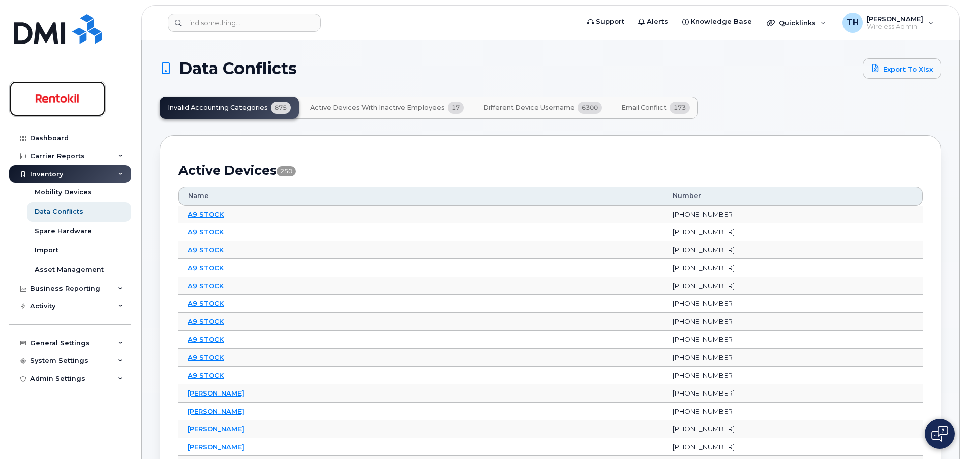
click at [75, 90] on img at bounding box center [58, 98] width 78 height 29
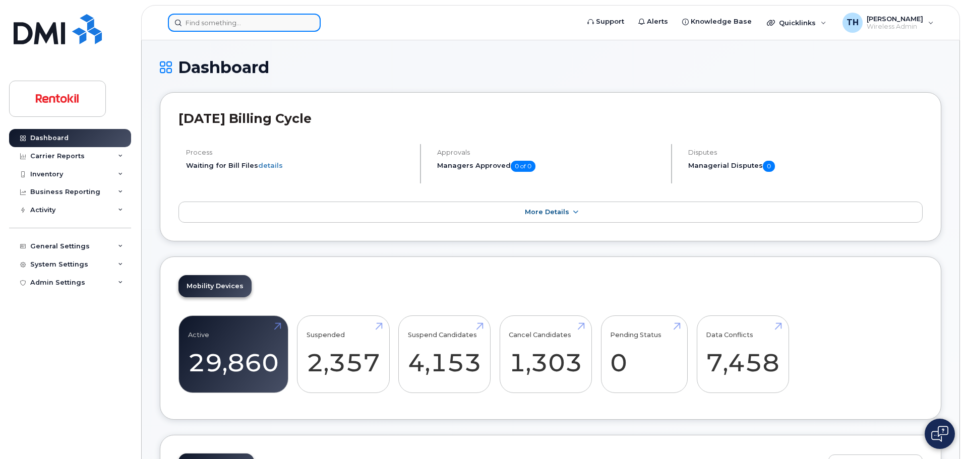
click at [227, 19] on input at bounding box center [244, 23] width 153 height 18
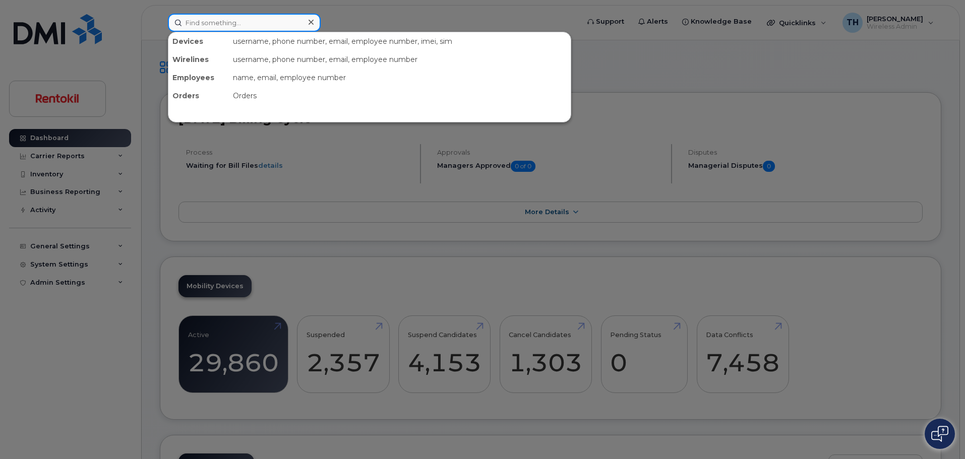
paste input "904-253-4849"
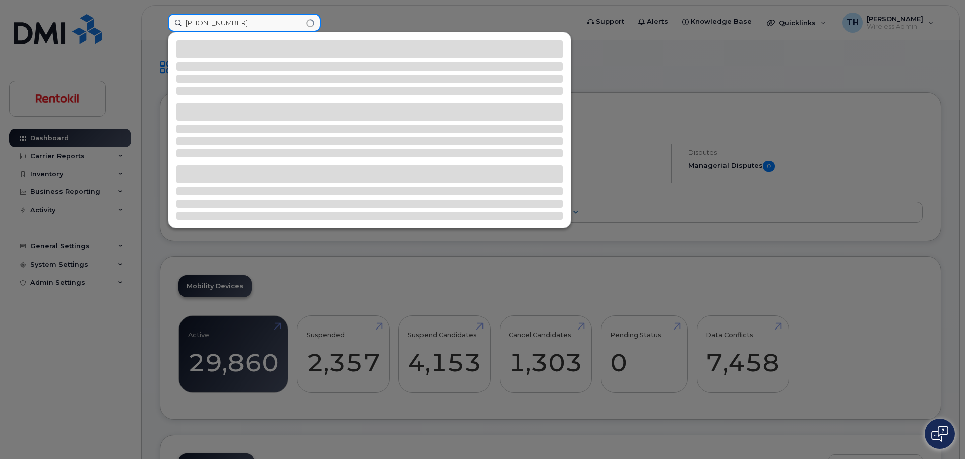
click at [245, 25] on input "904-253-4849" at bounding box center [244, 23] width 153 height 18
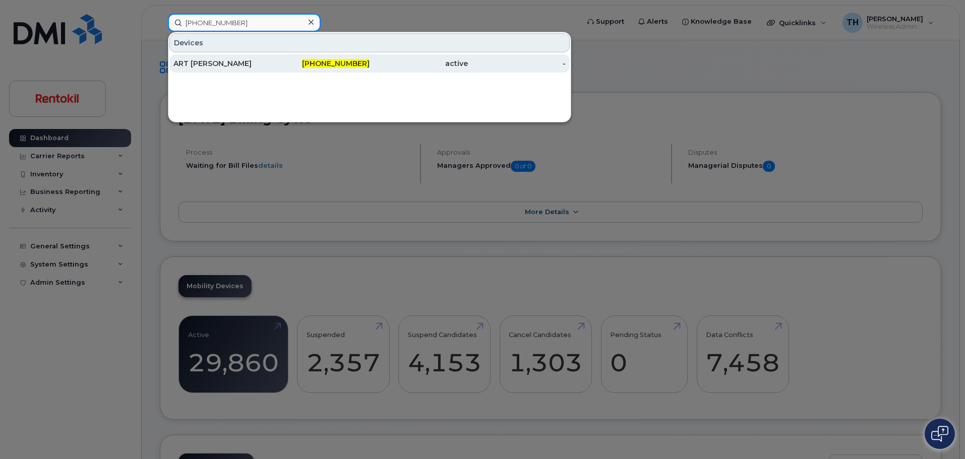
type input "904-253-4849"
click at [235, 60] on div "ART WHITTAKER" at bounding box center [222, 63] width 98 height 10
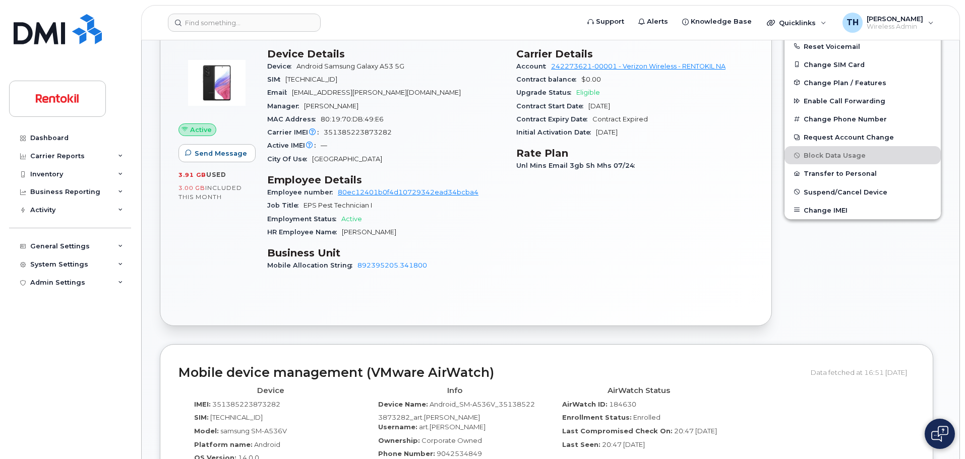
scroll to position [143, 0]
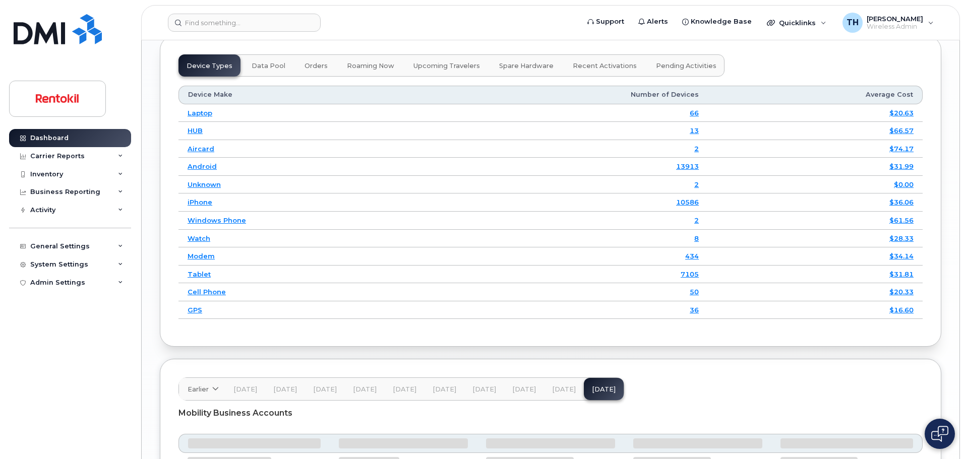
scroll to position [1419, 0]
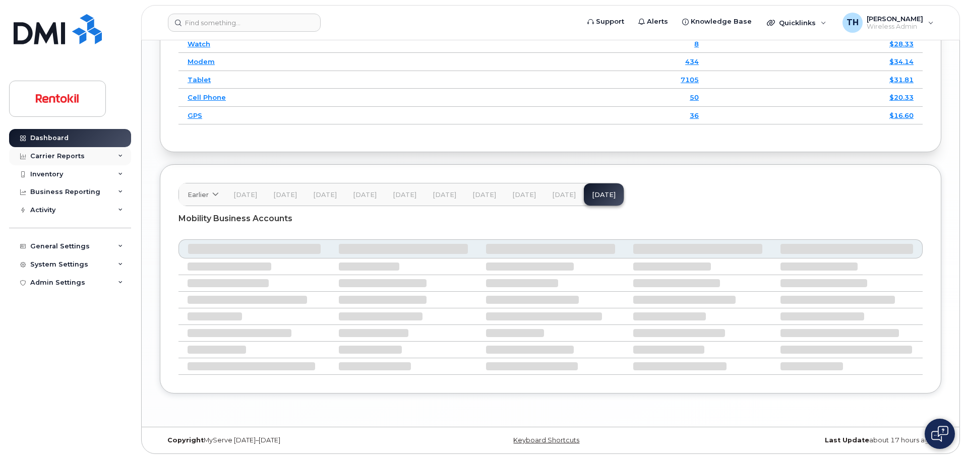
click at [51, 156] on div "Carrier Reports" at bounding box center [57, 156] width 54 height 8
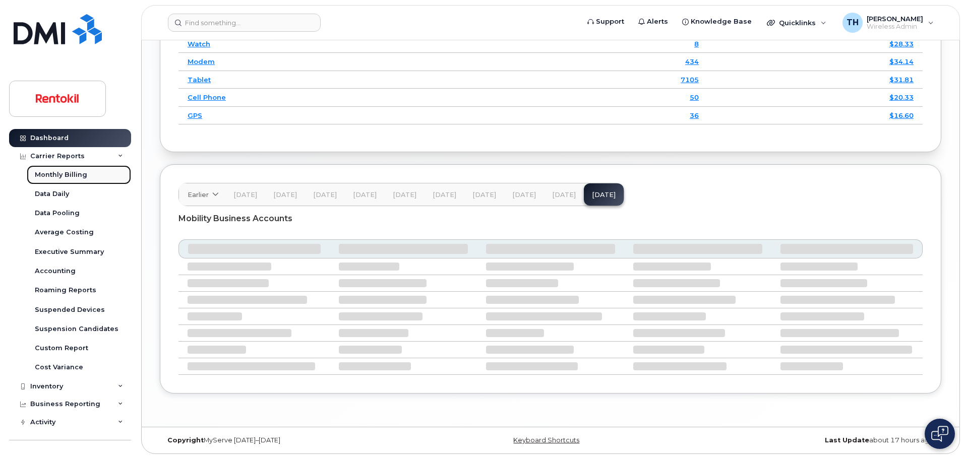
click at [56, 169] on link "Monthly Billing" at bounding box center [79, 174] width 104 height 19
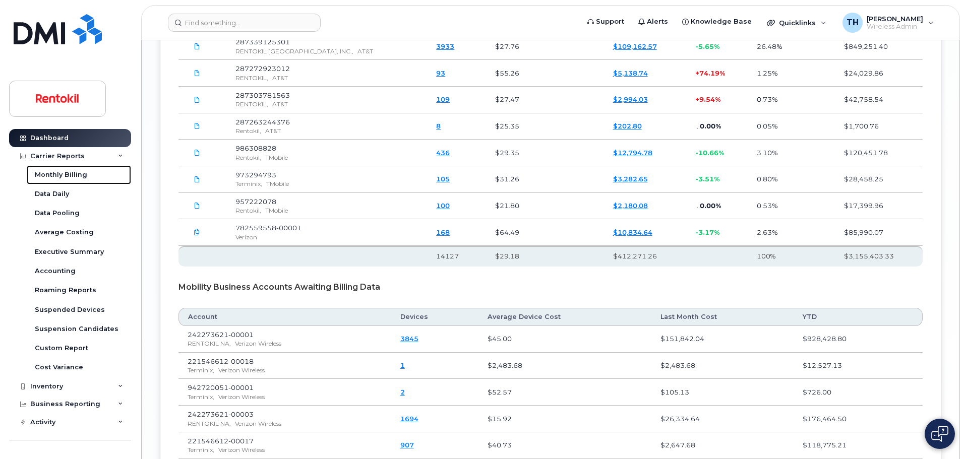
scroll to position [1806, 0]
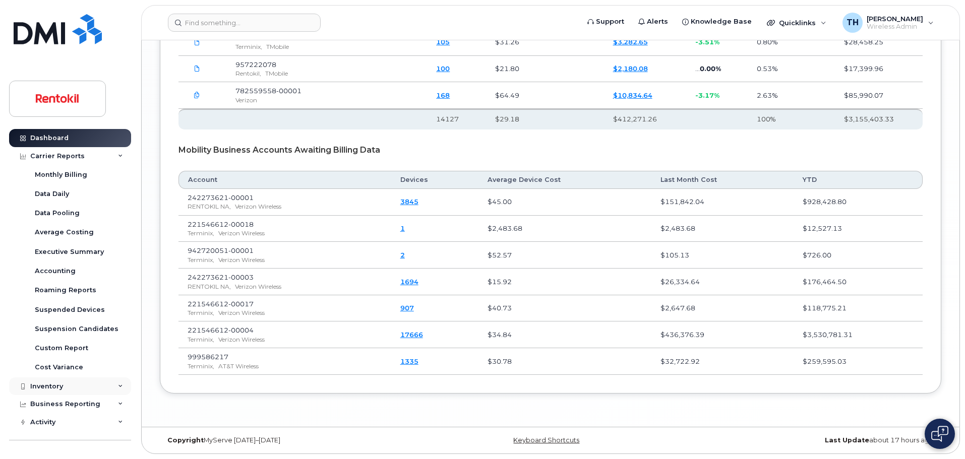
click at [118, 386] on icon at bounding box center [120, 386] width 5 height 5
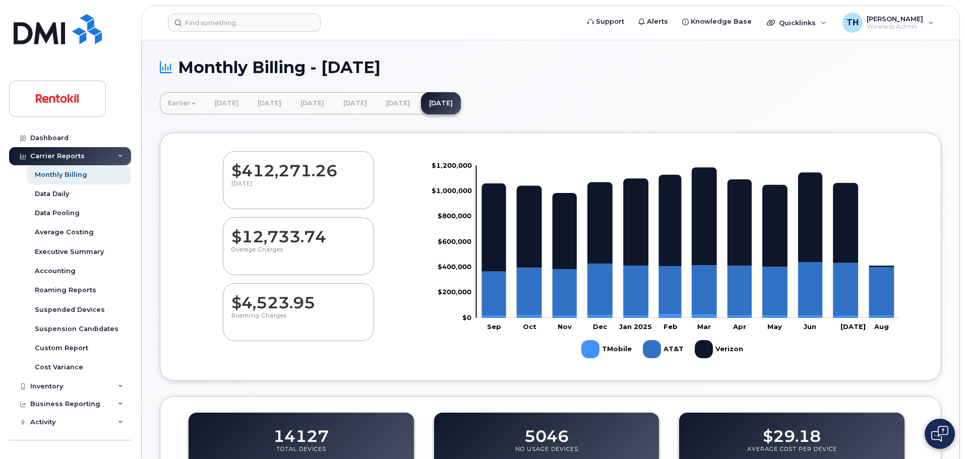
scroll to position [329, 0]
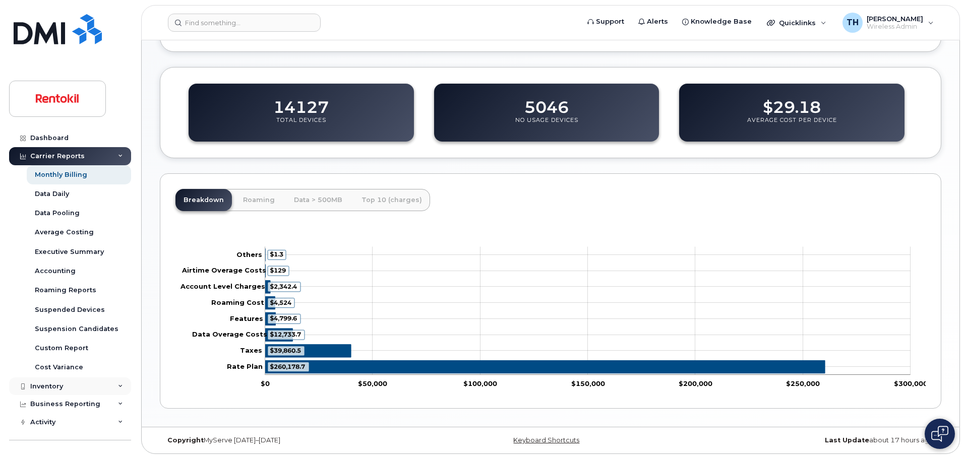
click at [119, 389] on icon at bounding box center [120, 386] width 5 height 5
click at [95, 407] on link "Mobility Devices" at bounding box center [79, 404] width 104 height 19
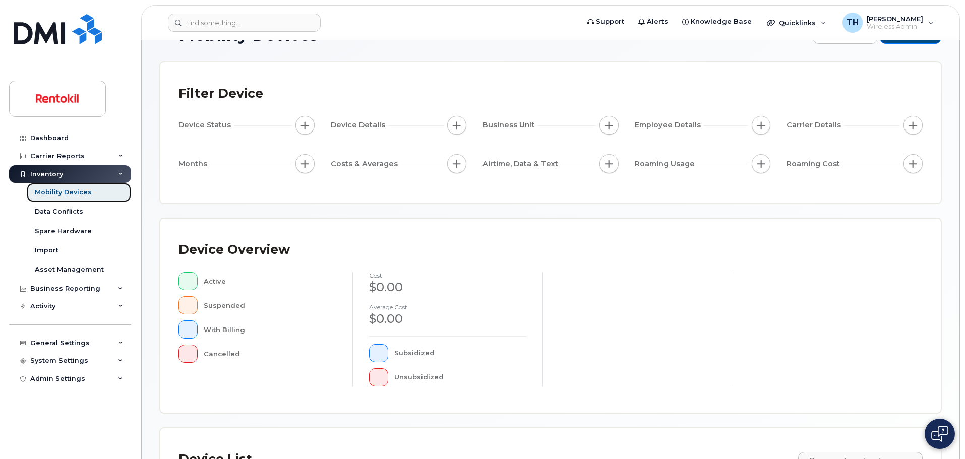
scroll to position [50, 0]
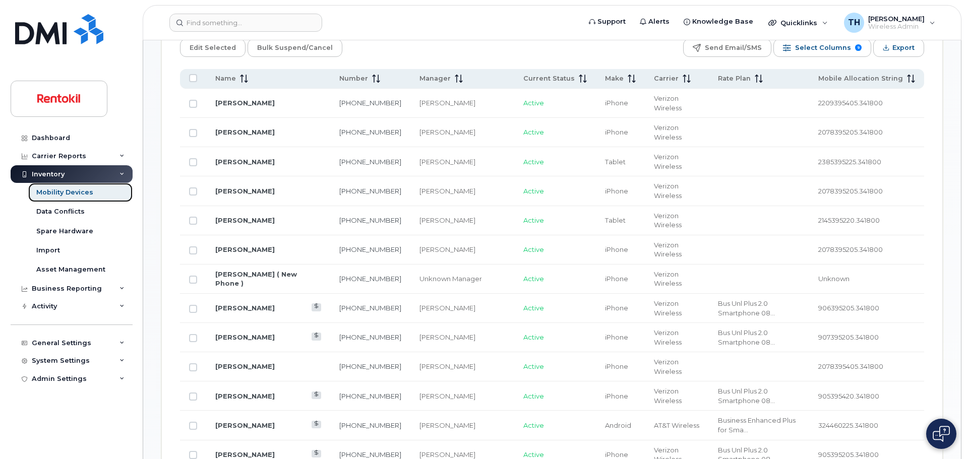
scroll to position [302, 0]
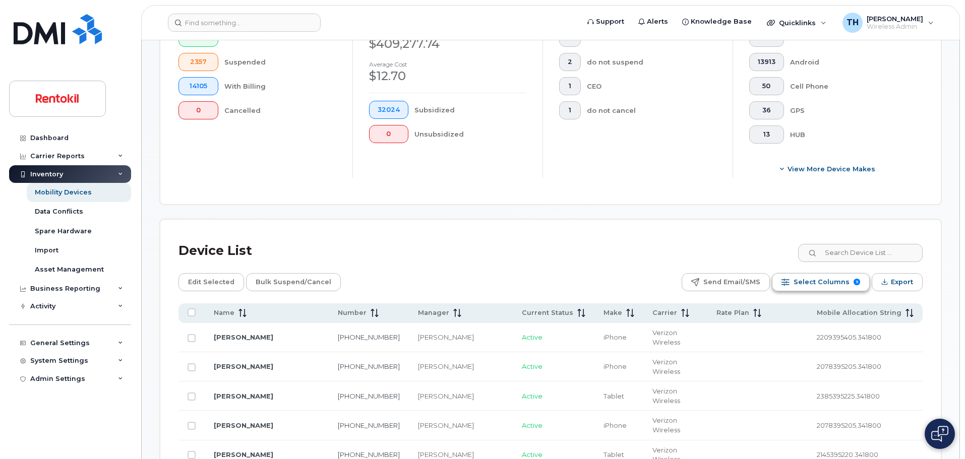
click at [830, 277] on span "Select Columns" at bounding box center [821, 282] width 56 height 15
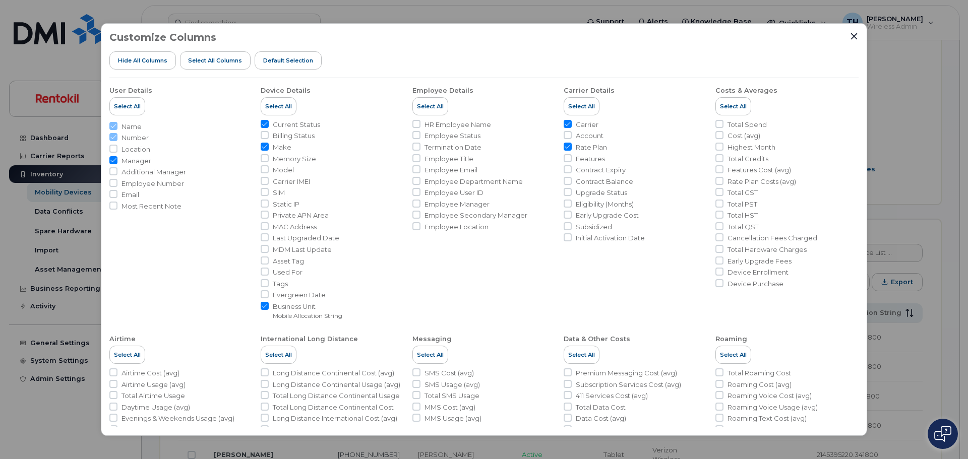
click at [438, 126] on span "HR Employee Name" at bounding box center [457, 125] width 67 height 10
click at [420, 126] on input "HR Employee Name" at bounding box center [416, 124] width 8 height 8
checkbox input "true"
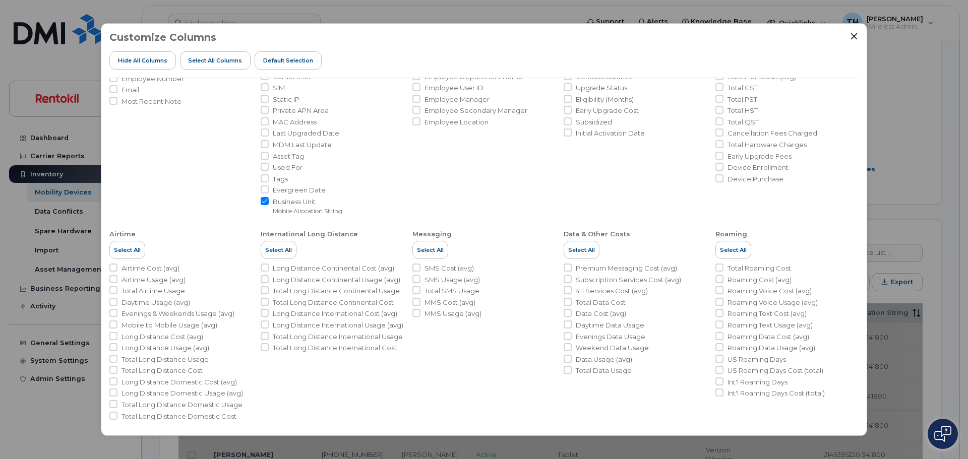
scroll to position [111, 0]
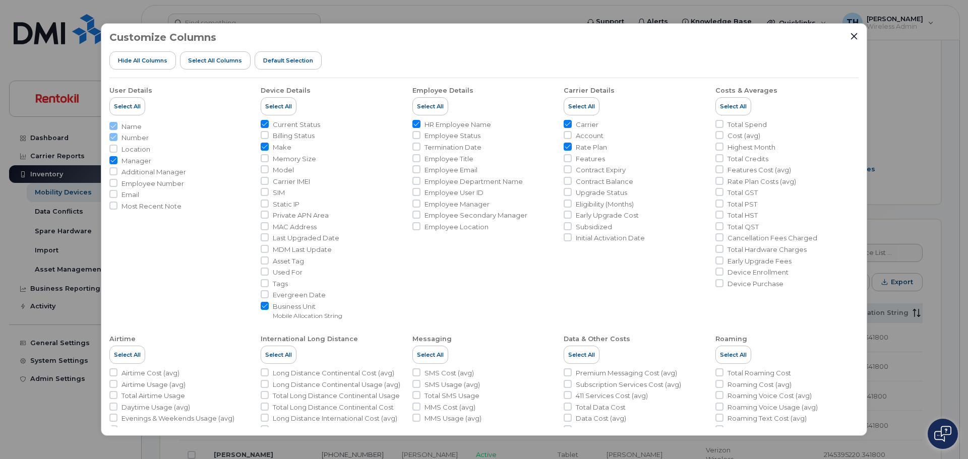
click at [581, 137] on span "Account" at bounding box center [590, 136] width 28 height 10
click at [572, 137] on input "Account" at bounding box center [567, 135] width 8 height 8
checkbox input "true"
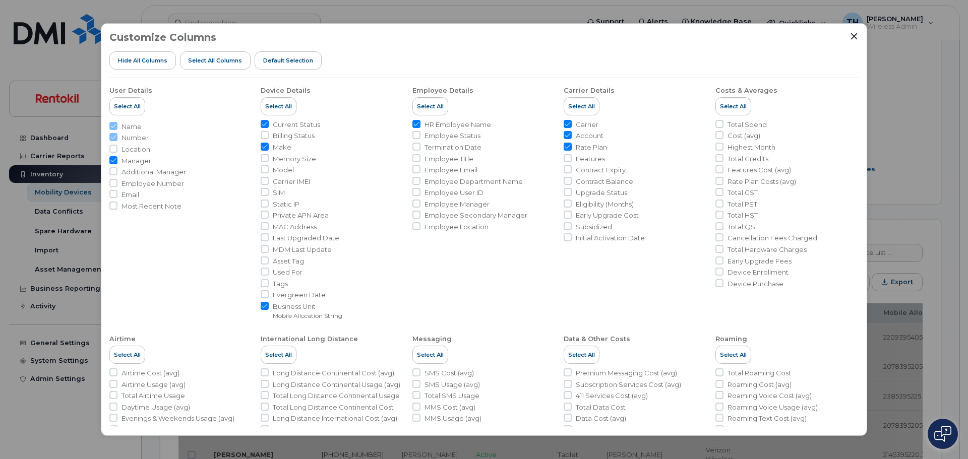
click at [467, 170] on span "Employee Email" at bounding box center [450, 170] width 53 height 10
click at [420, 170] on input "Employee Email" at bounding box center [416, 169] width 8 height 8
checkbox input "true"
click at [463, 189] on span "Employee User ID" at bounding box center [453, 193] width 59 height 10
click at [420, 189] on input "Employee User ID" at bounding box center [416, 192] width 8 height 8
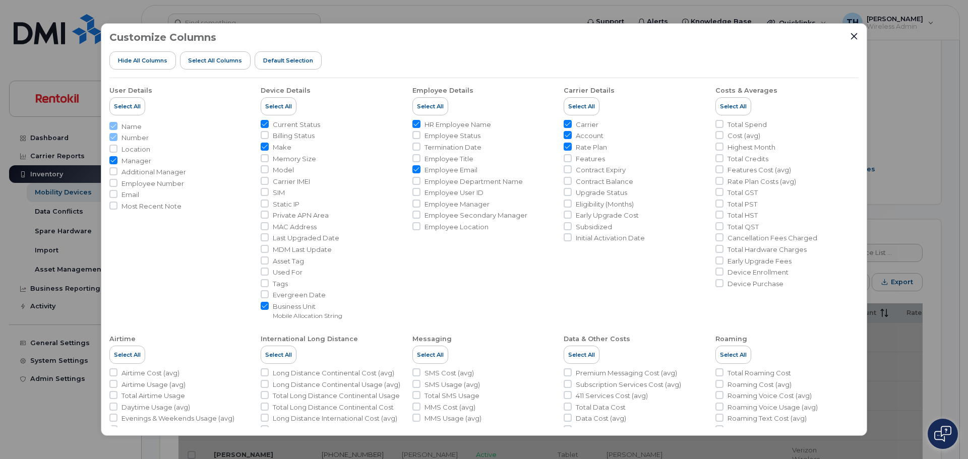
checkbox input "true"
click at [855, 36] on icon "Close" at bounding box center [854, 36] width 8 height 8
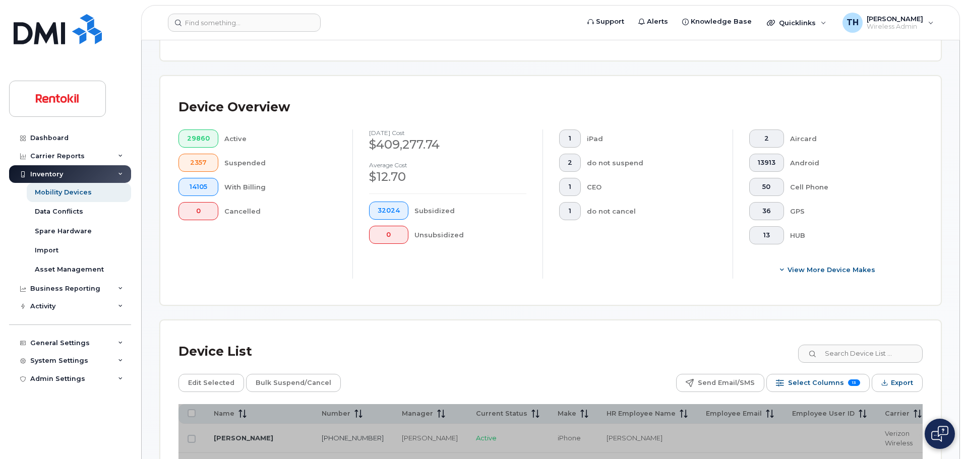
scroll to position [403, 0]
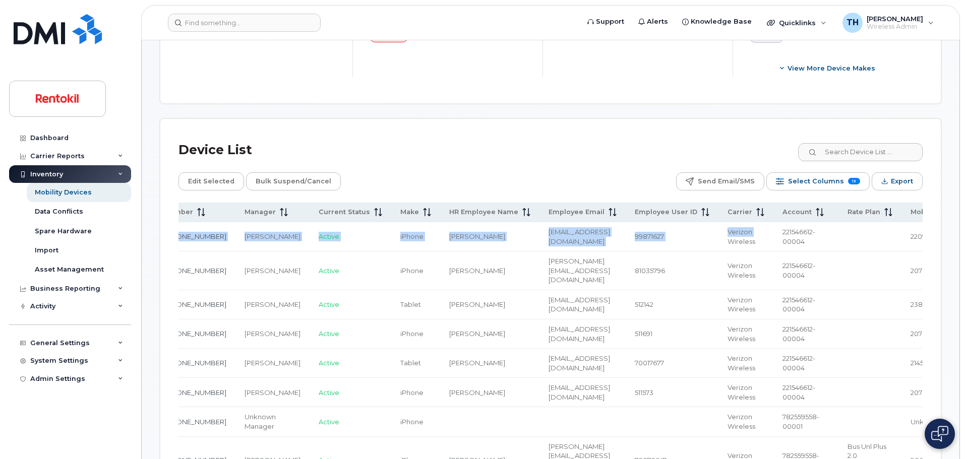
scroll to position [0, 211]
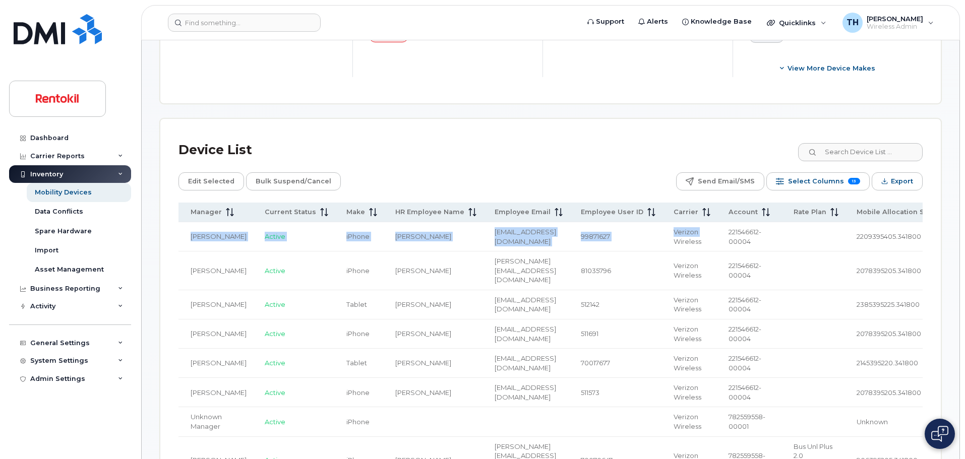
drag, startPoint x: 876, startPoint y: 241, endPoint x: 945, endPoint y: 246, distance: 69.2
click at [793, 251] on td at bounding box center [815, 270] width 63 height 39
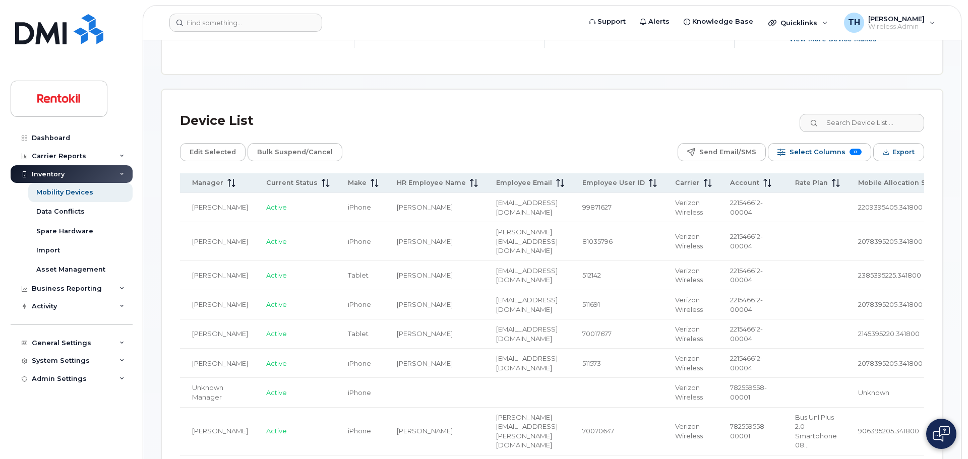
scroll to position [252, 0]
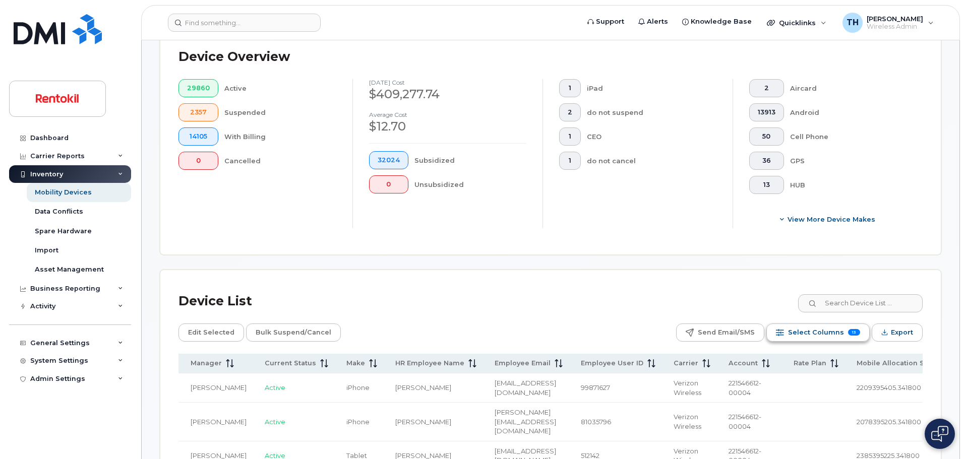
click at [810, 332] on button "Select Columns 13" at bounding box center [817, 333] width 103 height 18
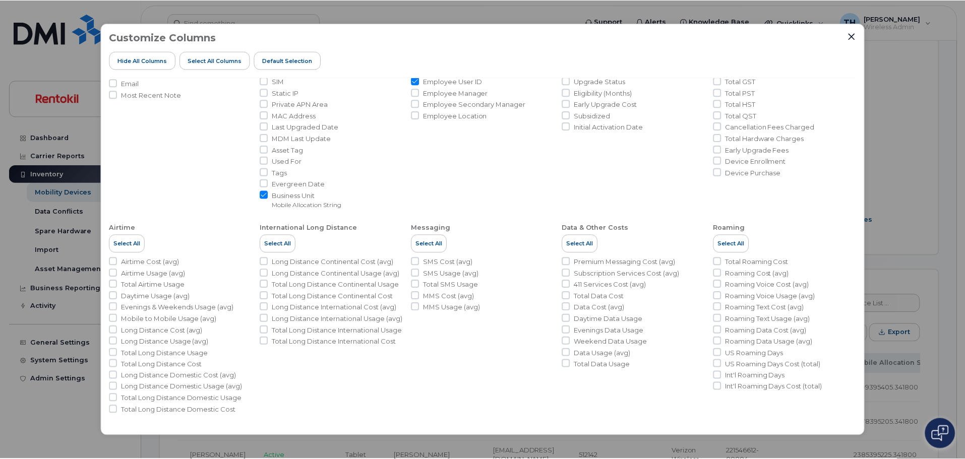
scroll to position [0, 0]
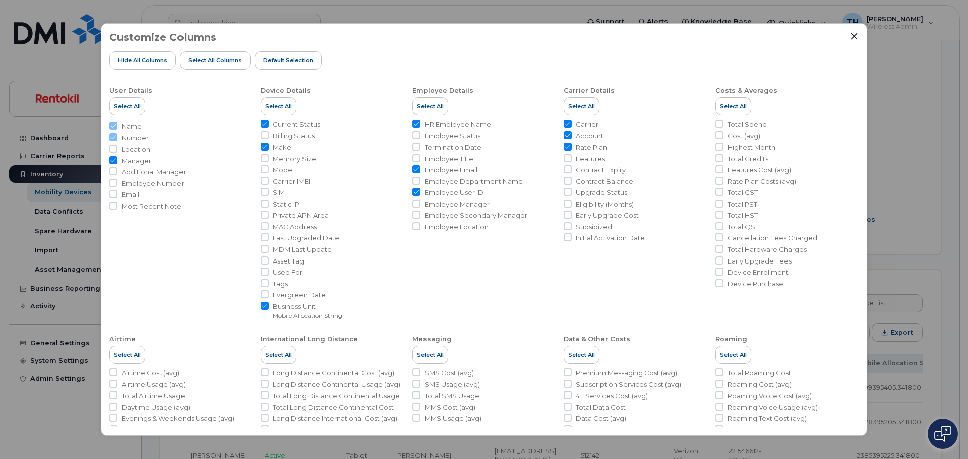
click at [297, 179] on span "Carrier IMEI" at bounding box center [291, 182] width 37 height 10
click at [269, 179] on input "Carrier IMEI" at bounding box center [265, 181] width 8 height 8
checkbox input "true"
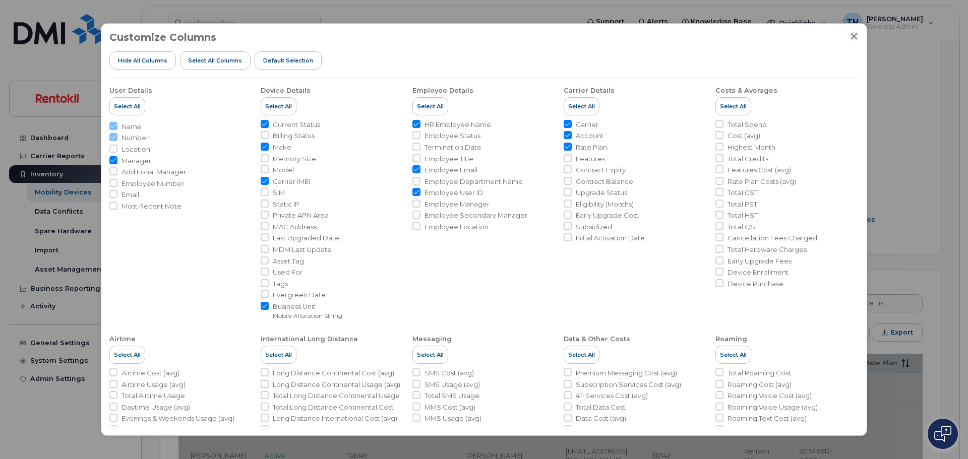
click at [854, 38] on icon "Close" at bounding box center [854, 36] width 8 height 8
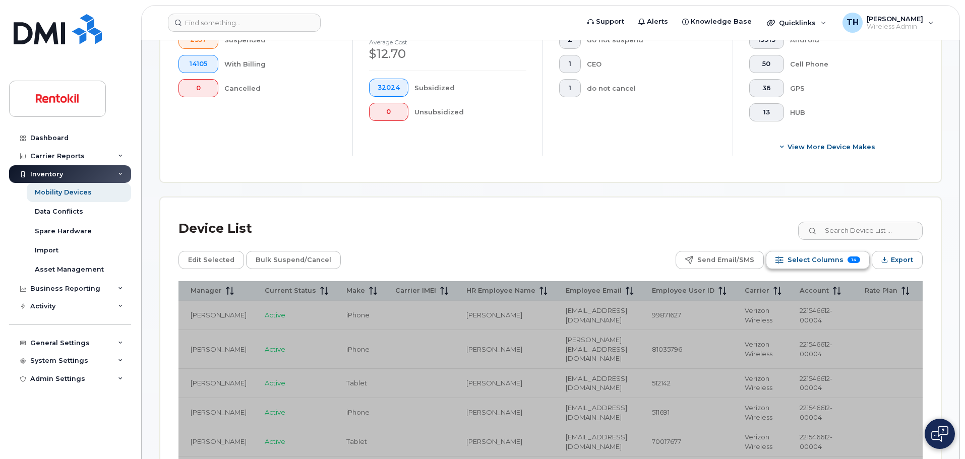
scroll to position [454, 0]
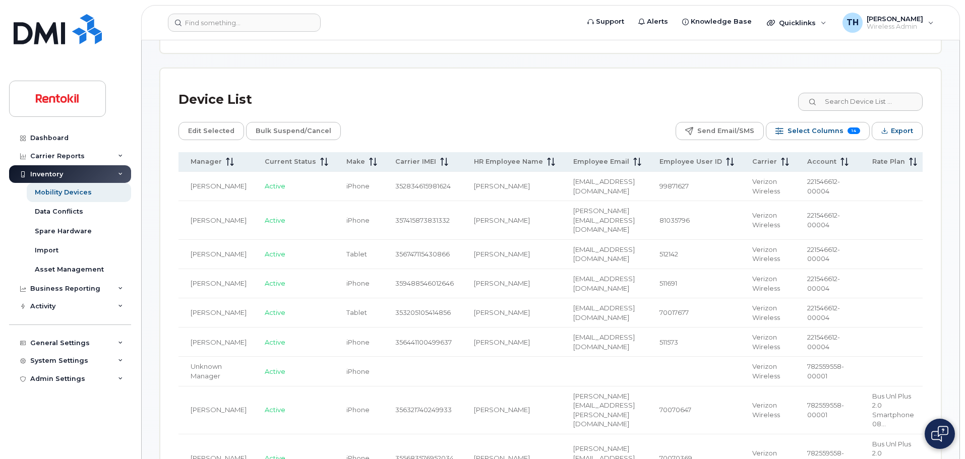
drag, startPoint x: 922, startPoint y: 307, endPoint x: 955, endPoint y: 306, distance: 32.8
click at [926, 298] on td "2145395220.341800" at bounding box center [983, 312] width 115 height 29
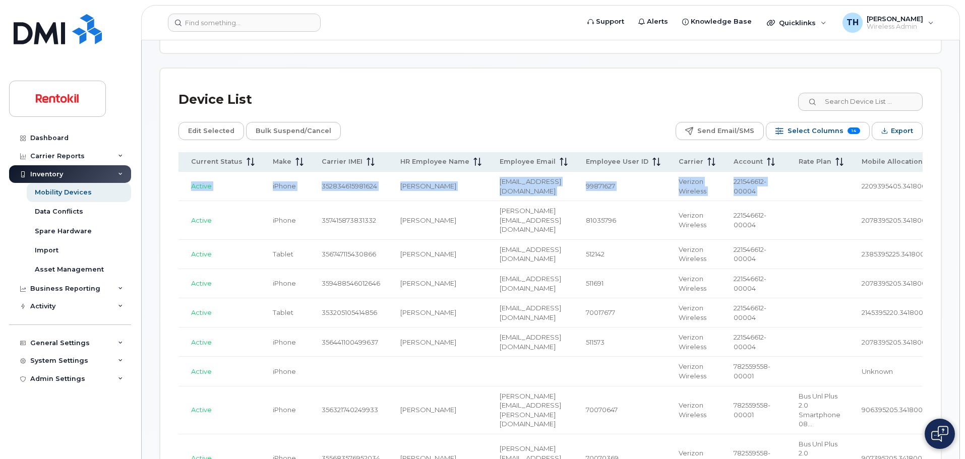
scroll to position [0, 289]
drag, startPoint x: 901, startPoint y: 180, endPoint x: 919, endPoint y: 191, distance: 20.8
click at [919, 191] on td "2209395405.341800" at bounding box center [905, 186] width 115 height 29
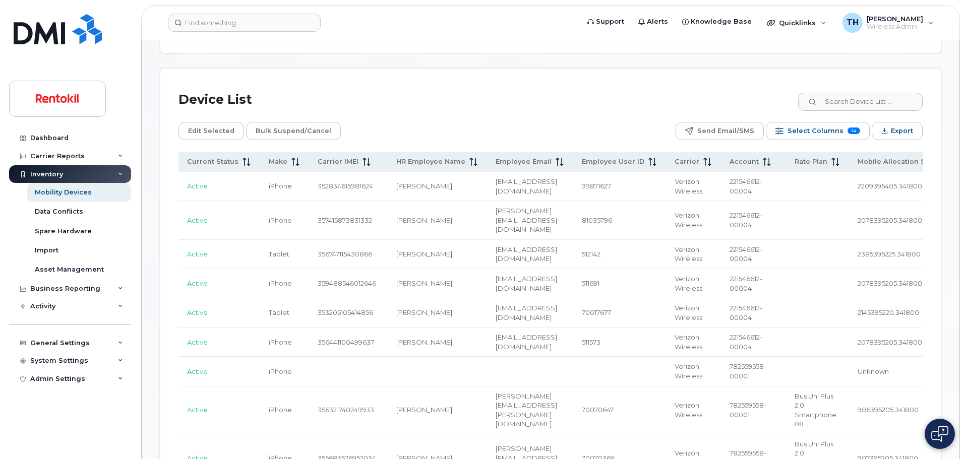
click at [875, 182] on span "2209395405.341800" at bounding box center [889, 186] width 65 height 8
click at [893, 129] on span "Export" at bounding box center [902, 130] width 22 height 15
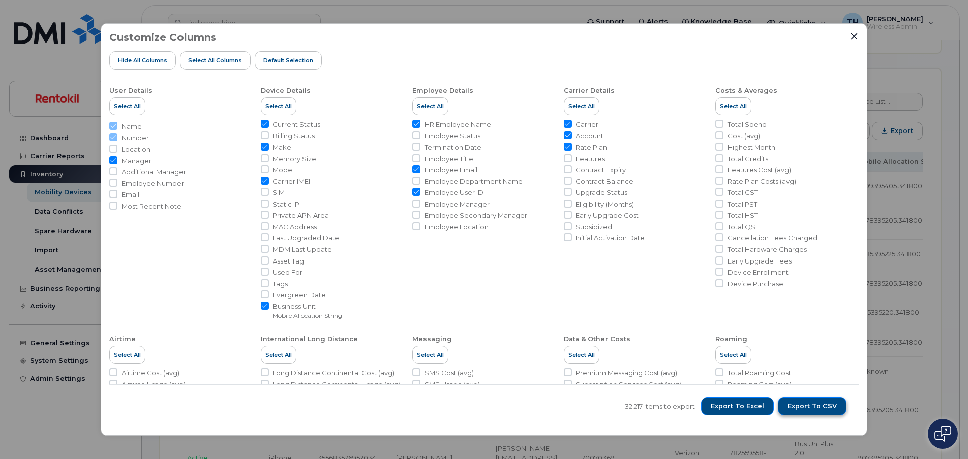
click at [799, 402] on span "Export to CSV" at bounding box center [811, 406] width 49 height 9
click at [818, 411] on span "Export to CSV" at bounding box center [811, 406] width 49 height 9
click at [858, 40] on div at bounding box center [853, 36] width 9 height 9
click at [855, 39] on icon "Close" at bounding box center [854, 36] width 8 height 8
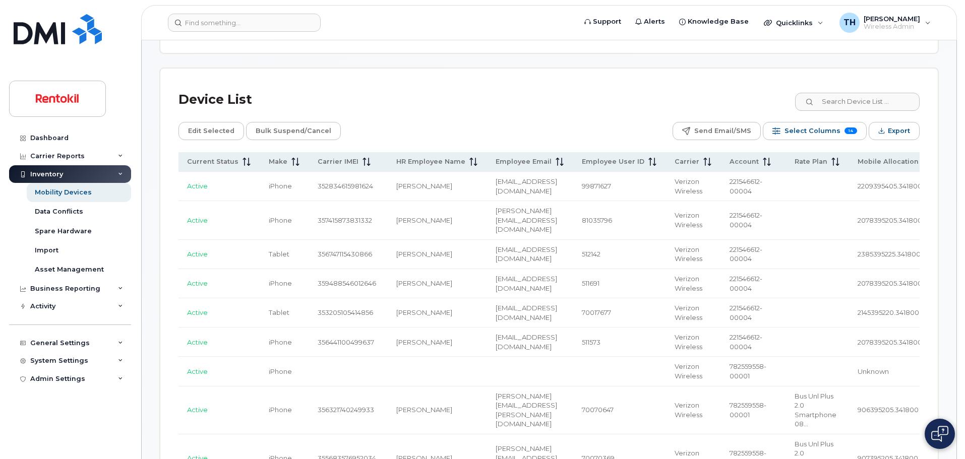
scroll to position [0, 286]
click at [212, 20] on input at bounding box center [244, 23] width 153 height 18
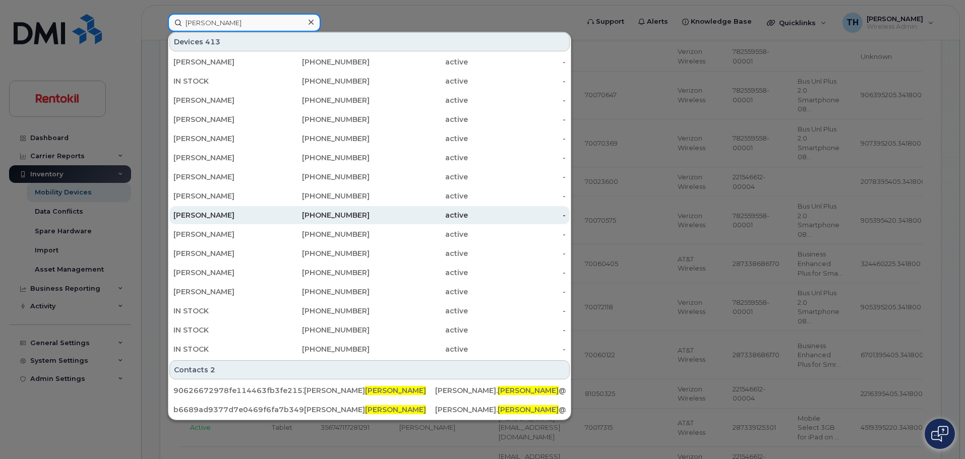
scroll to position [806, 0]
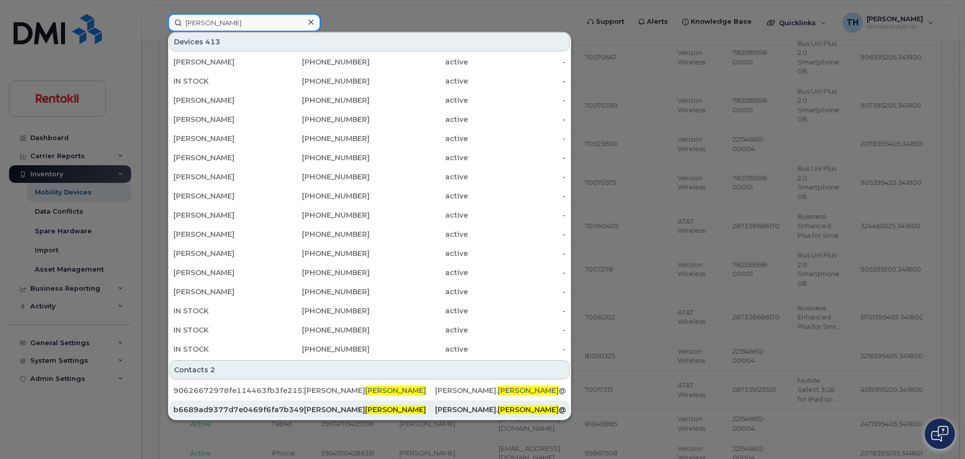
type input "[PERSON_NAME]"
click at [489, 410] on div "[PERSON_NAME]. [PERSON_NAME] @[DOMAIN_NAME]" at bounding box center [500, 410] width 131 height 10
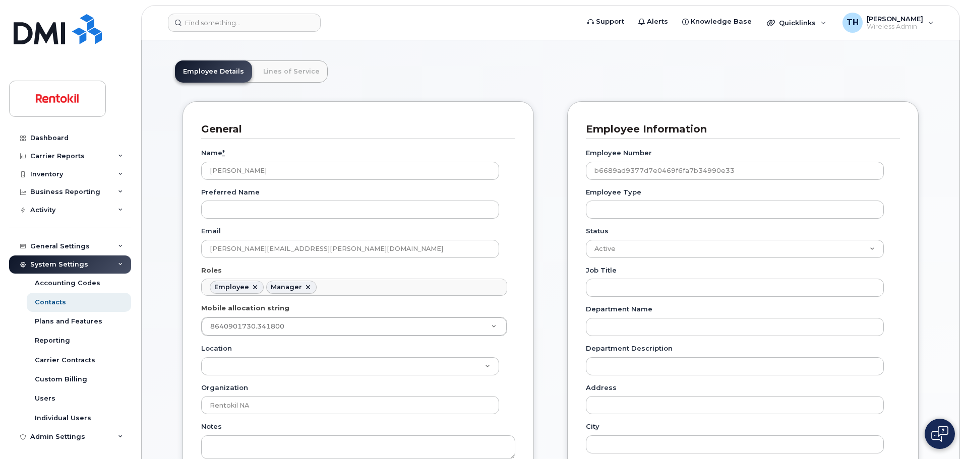
scroll to position [252, 0]
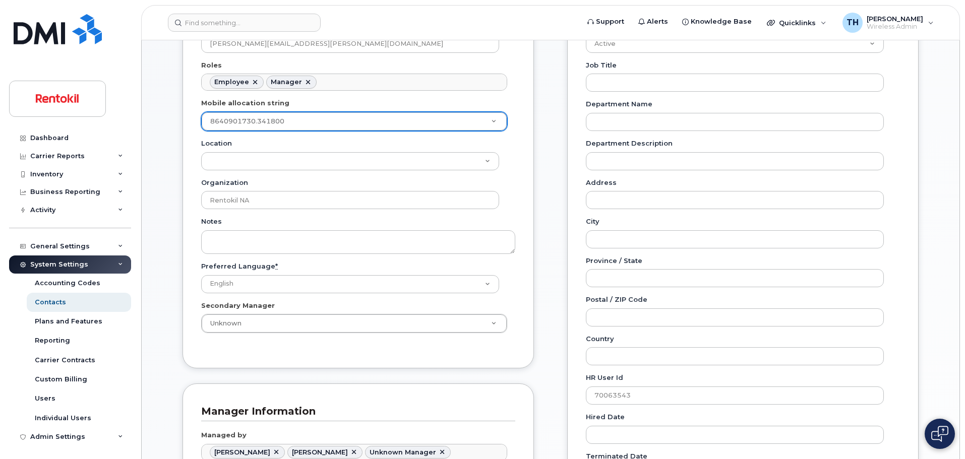
drag, startPoint x: 298, startPoint y: 125, endPoint x: 216, endPoint y: 122, distance: 82.2
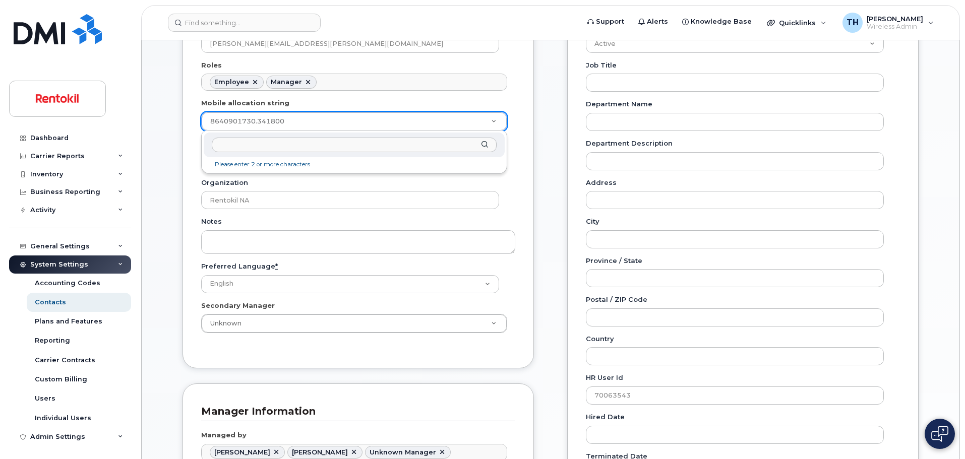
drag, startPoint x: 212, startPoint y: 121, endPoint x: 255, endPoint y: 135, distance: 45.4
